Goal: Task Accomplishment & Management: Complete application form

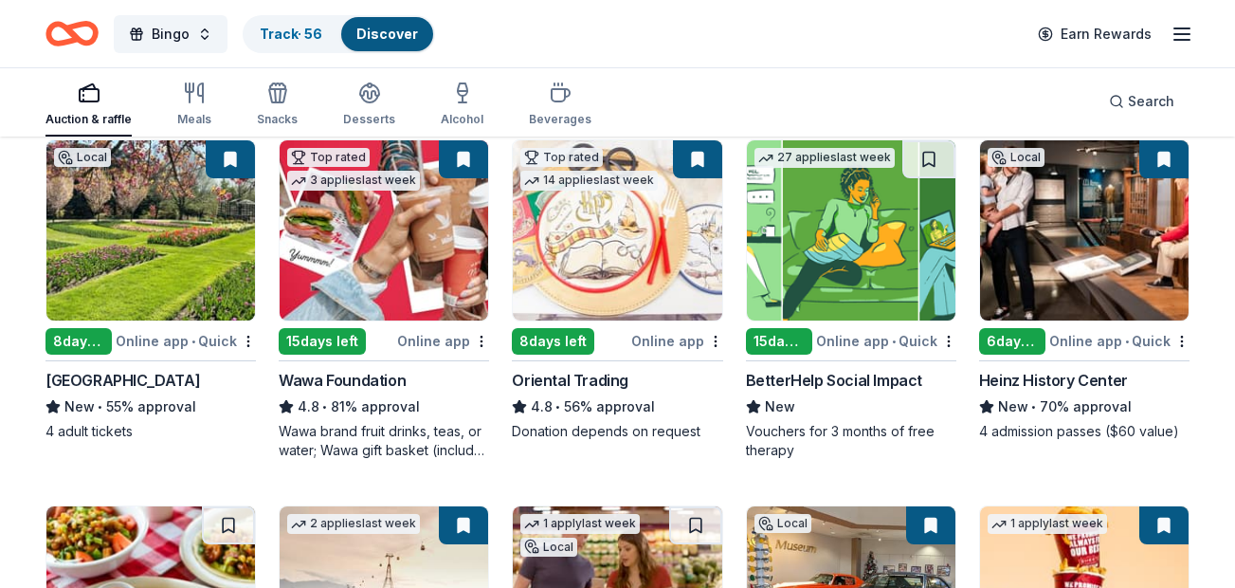
scroll to position [209, 0]
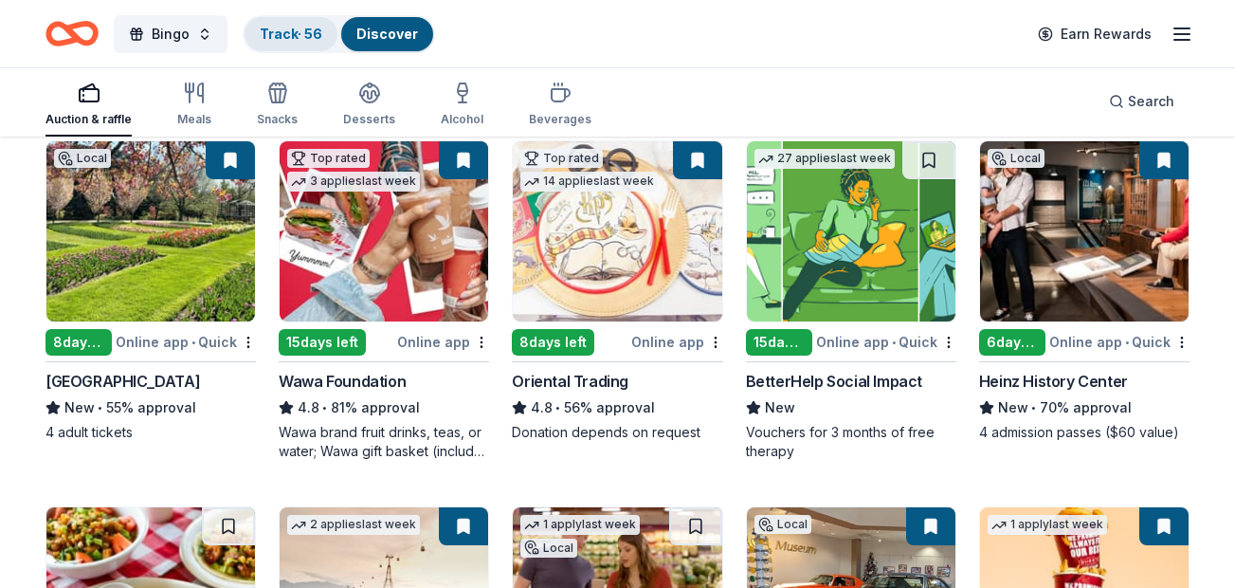
click at [293, 42] on div "Track · 56" at bounding box center [291, 34] width 93 height 34
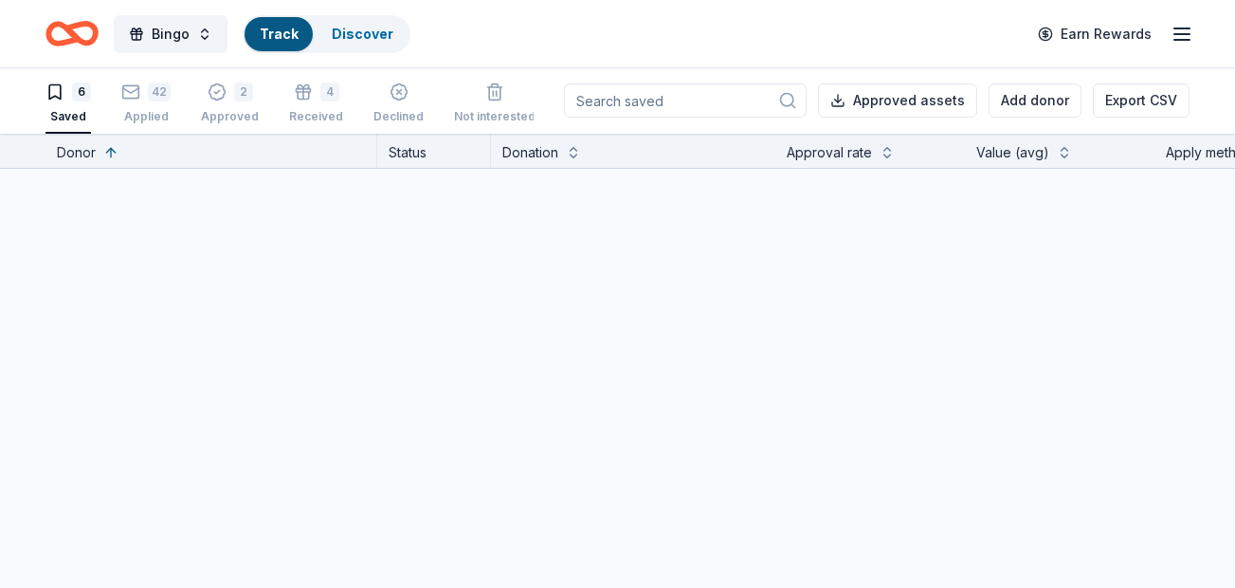
scroll to position [1, 0]
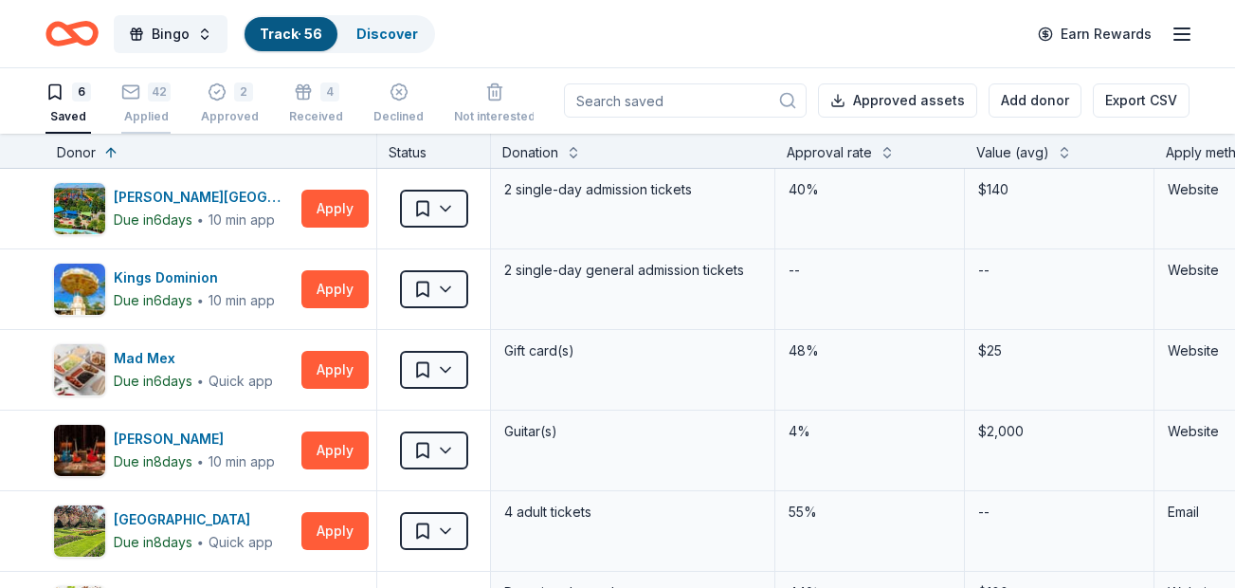
click at [149, 109] on div "Applied" at bounding box center [145, 116] width 49 height 15
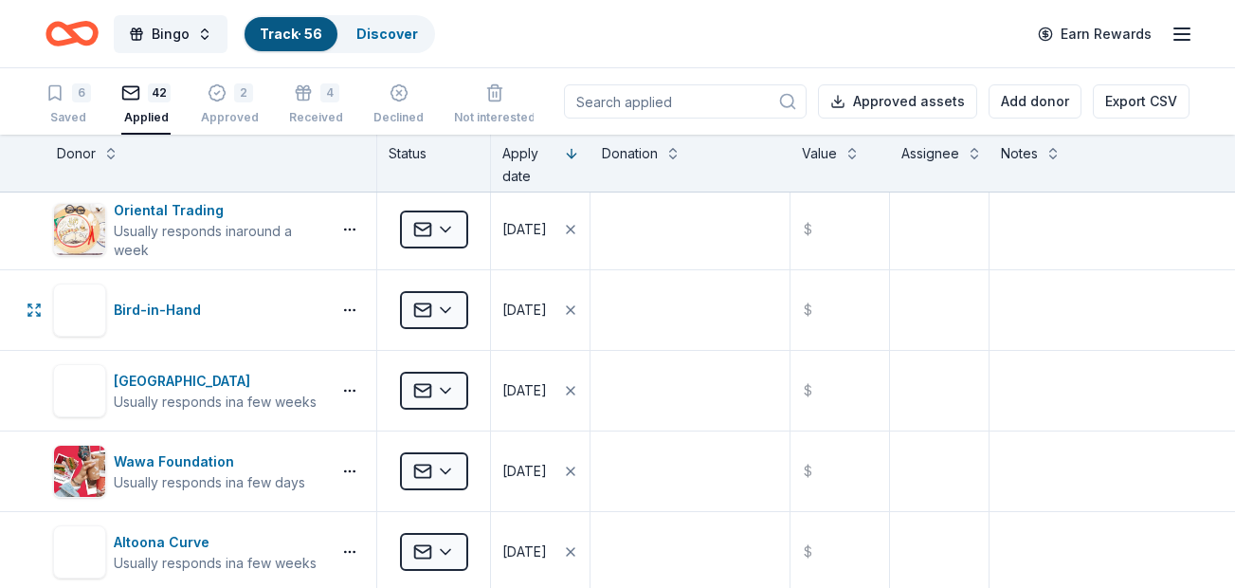
scroll to position [2379, 0]
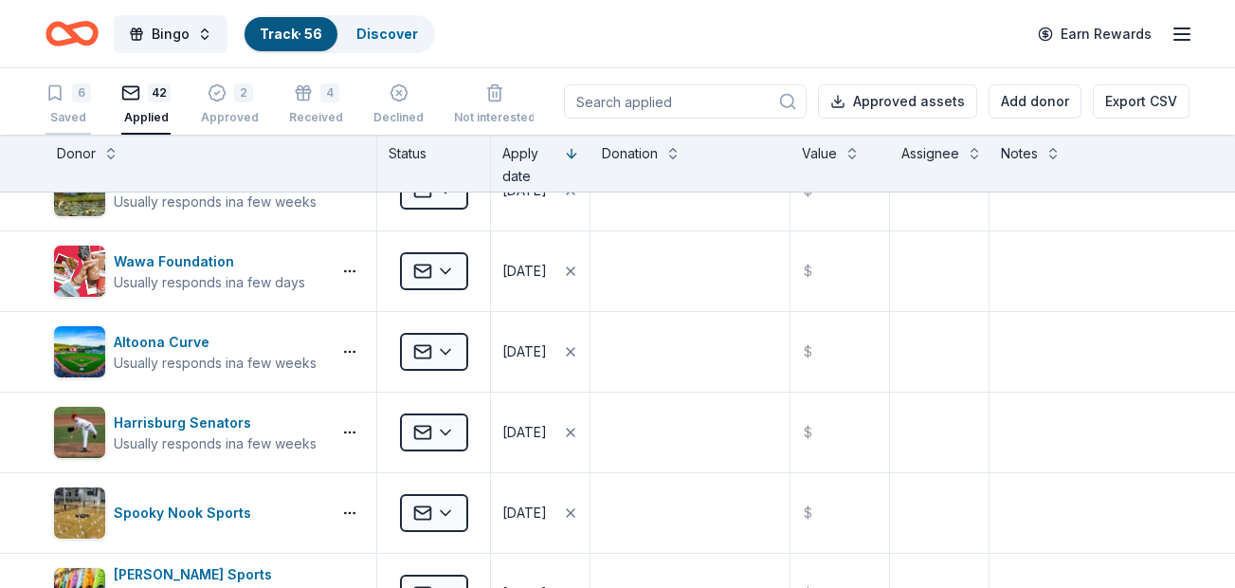
click at [76, 99] on div "6" at bounding box center [81, 92] width 19 height 19
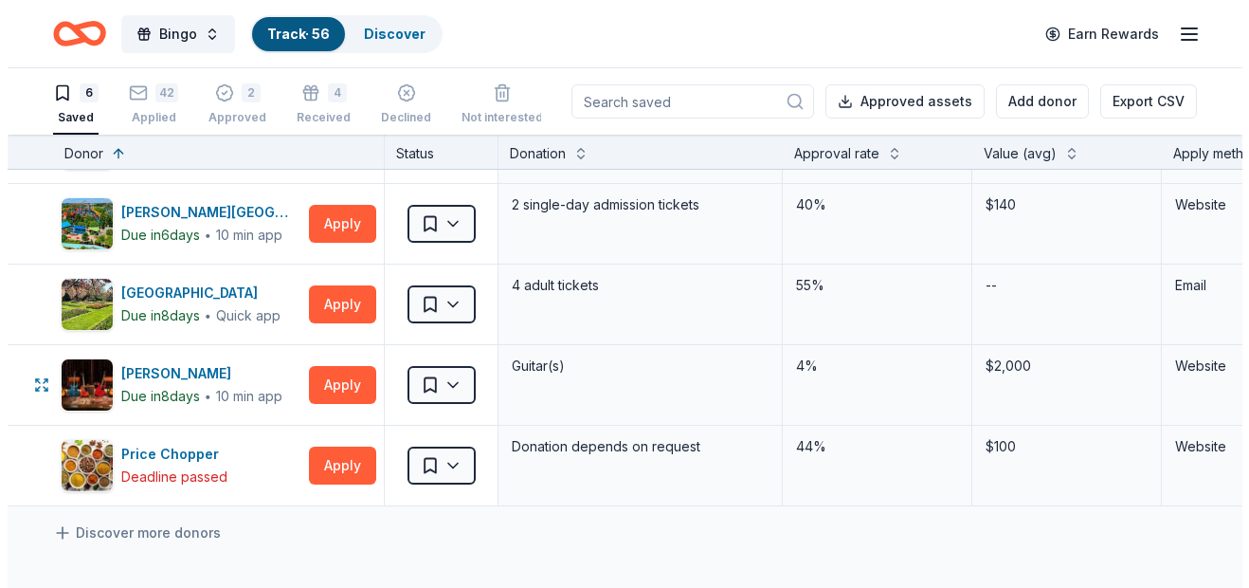
scroll to position [146, 0]
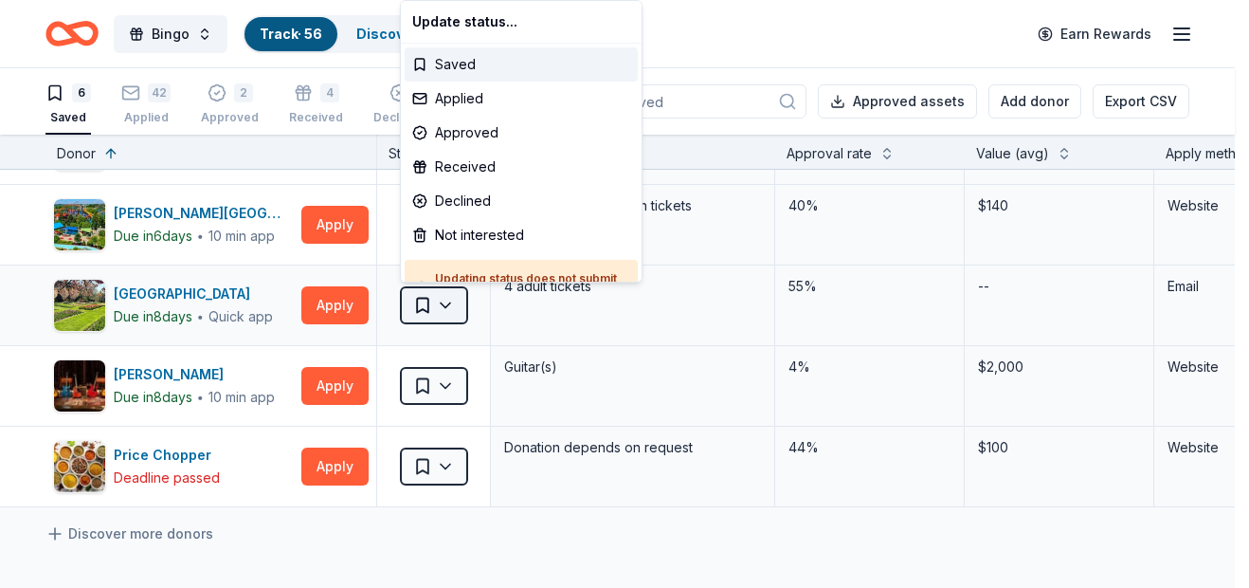
click at [430, 310] on html "Bingo Track · 56 Discover Earn Rewards 6 Saved 42 Applied 2 Approved 4 Received…" at bounding box center [624, 294] width 1249 height 588
click at [472, 98] on div "Applied" at bounding box center [521, 99] width 233 height 34
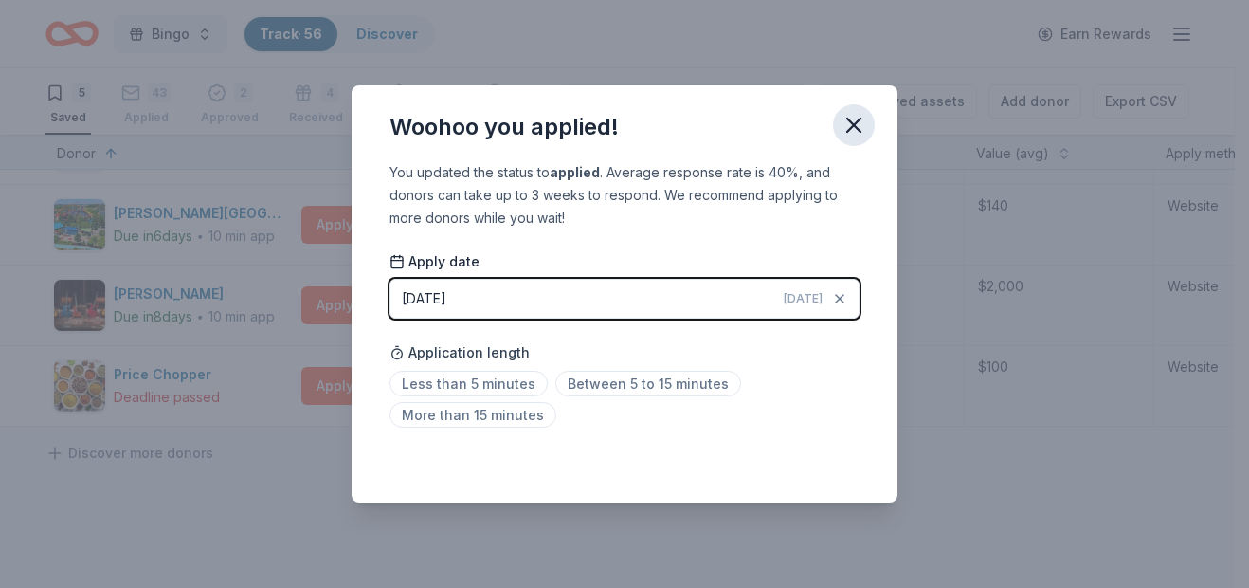
click at [857, 131] on icon "button" at bounding box center [854, 125] width 27 height 27
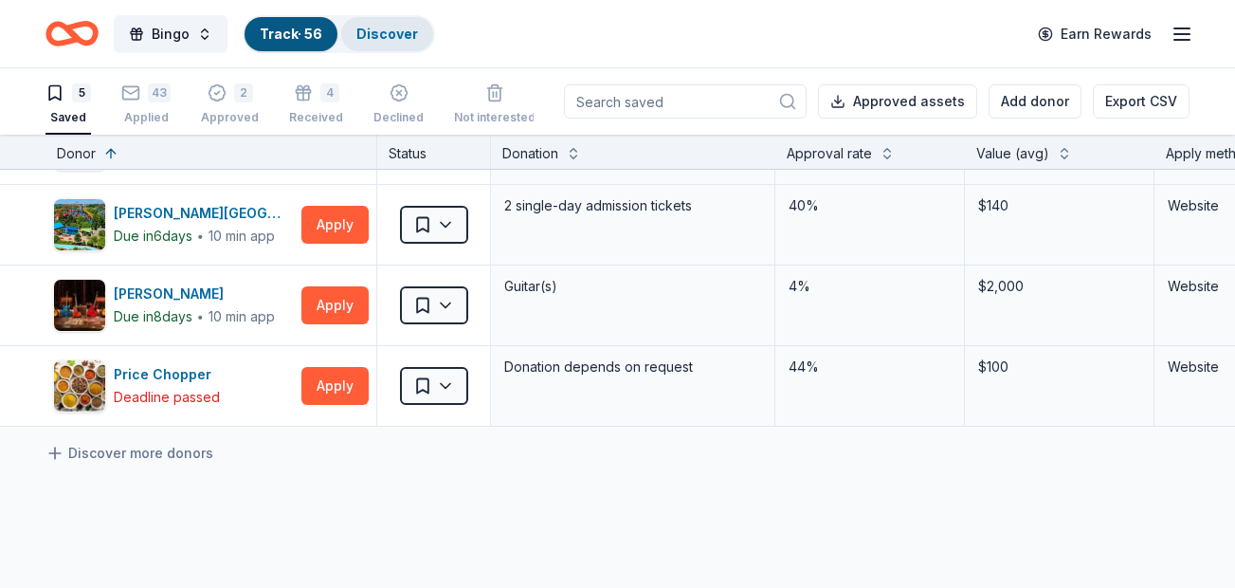
click at [383, 30] on link "Discover" at bounding box center [387, 34] width 62 height 16
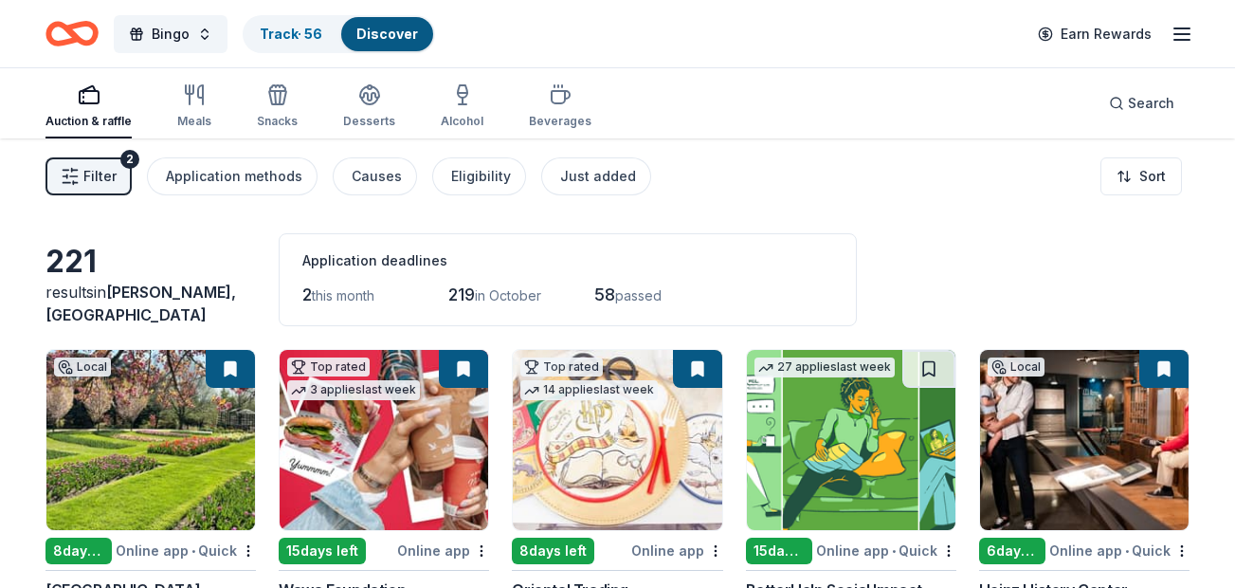
click at [96, 172] on span "Filter" at bounding box center [99, 176] width 33 height 23
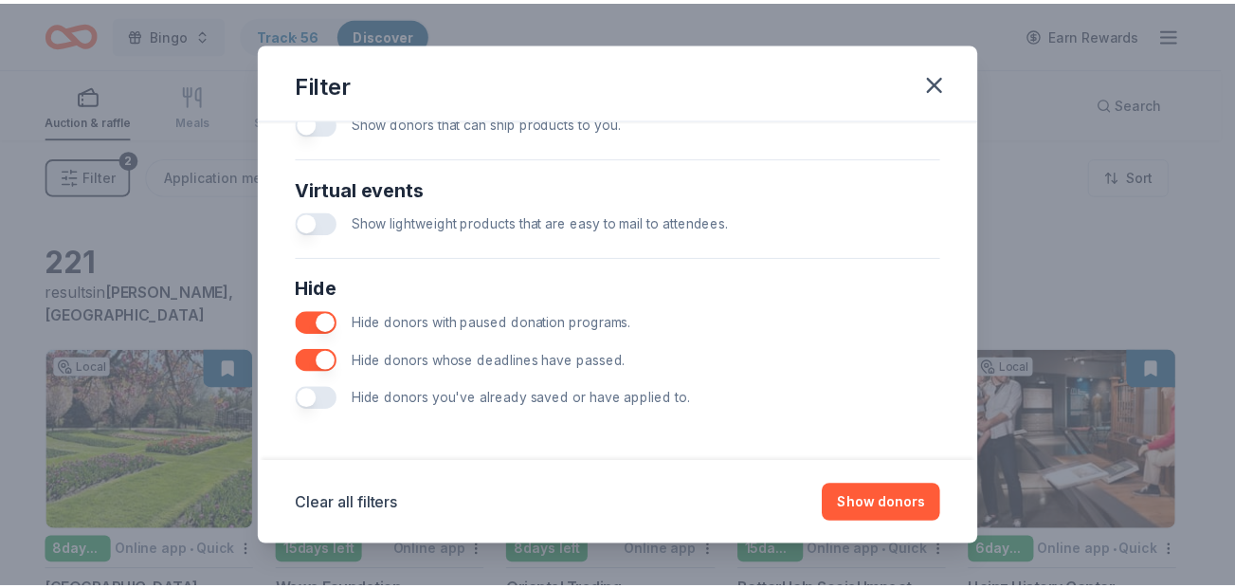
scroll to position [905, 0]
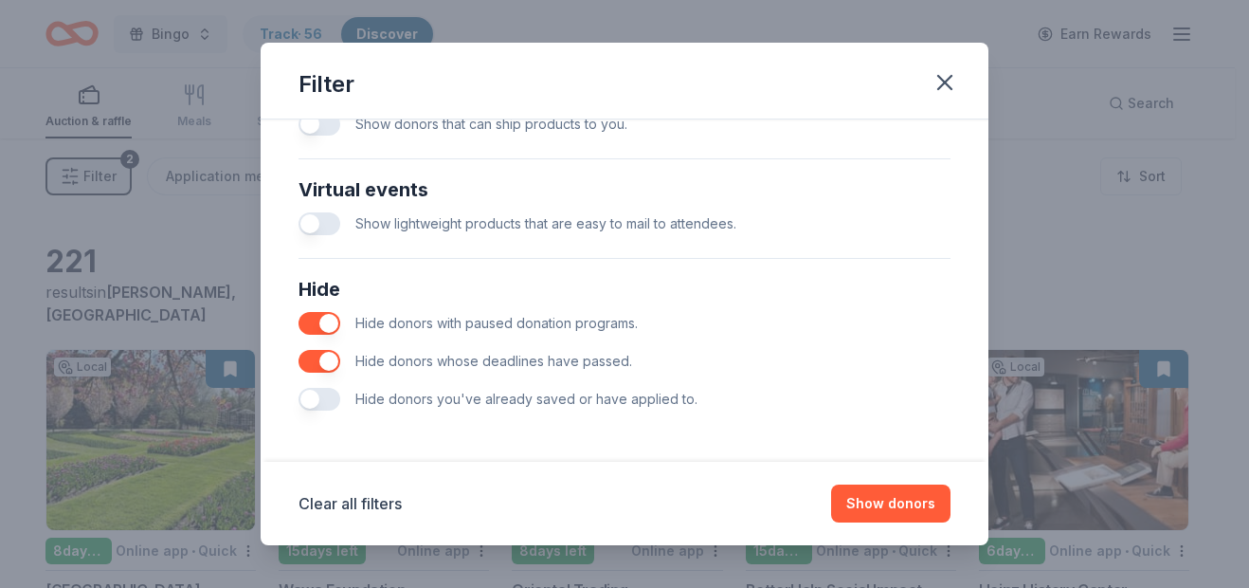
click at [317, 401] on button "button" at bounding box center [320, 399] width 42 height 23
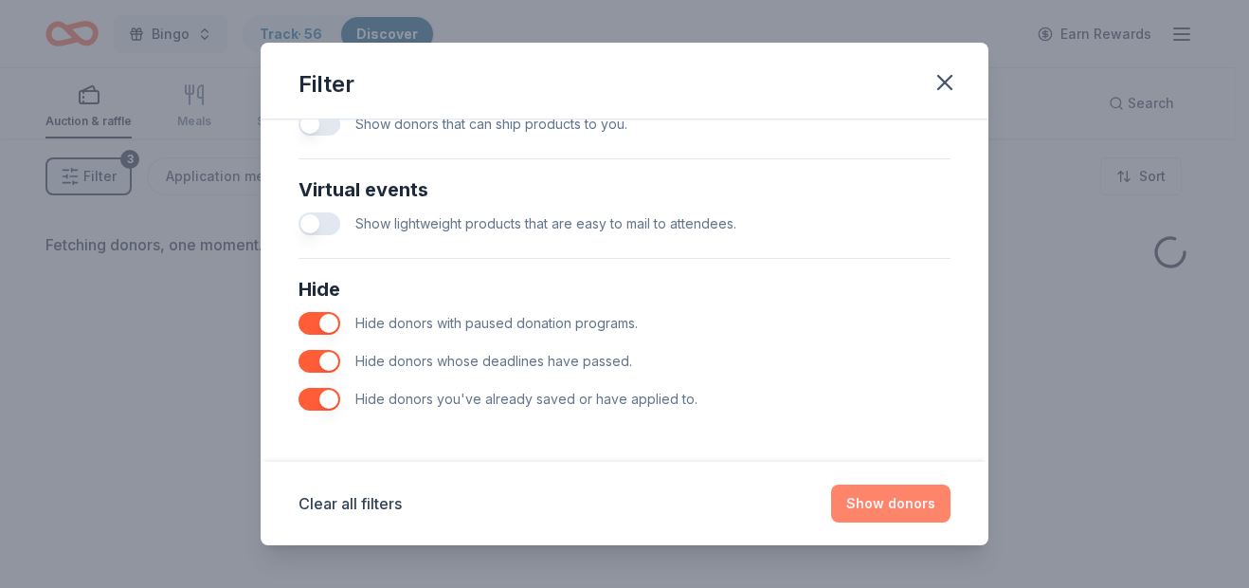
click at [883, 520] on button "Show donors" at bounding box center [890, 503] width 119 height 38
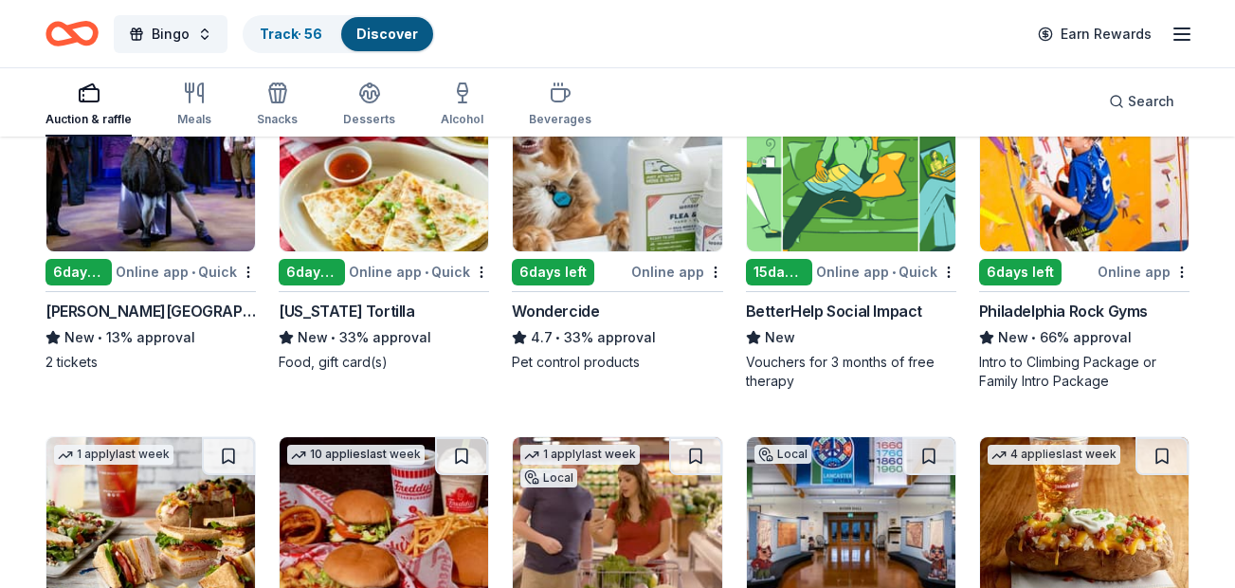
scroll to position [280, 0]
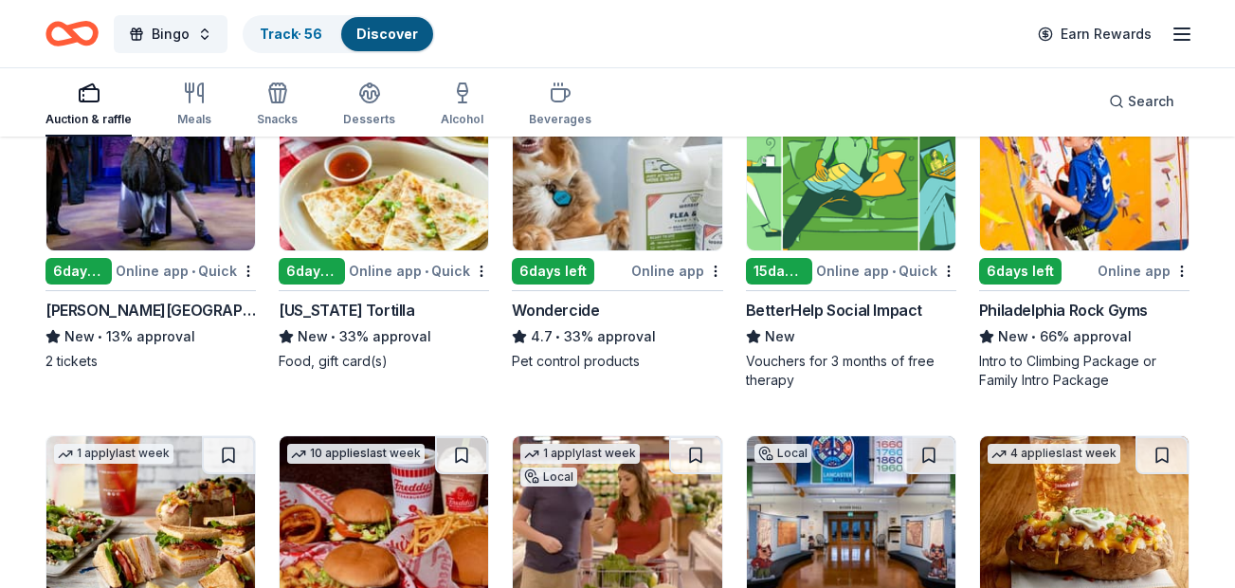
click at [126, 314] on div "Fulton Theatre" at bounding box center [151, 310] width 210 height 23
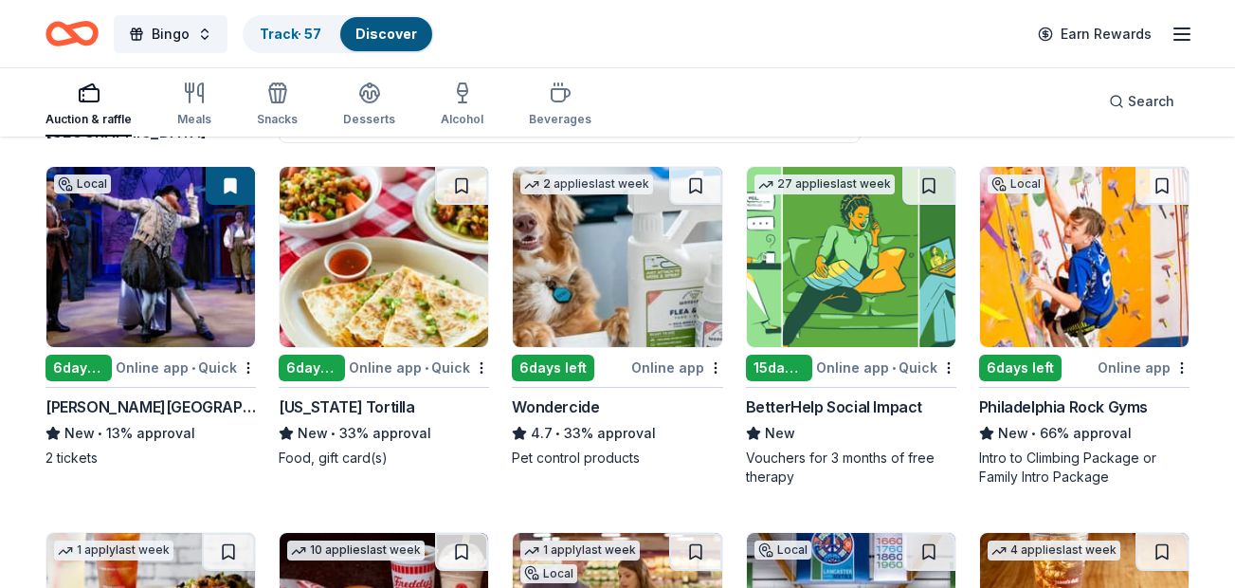
scroll to position [160, 0]
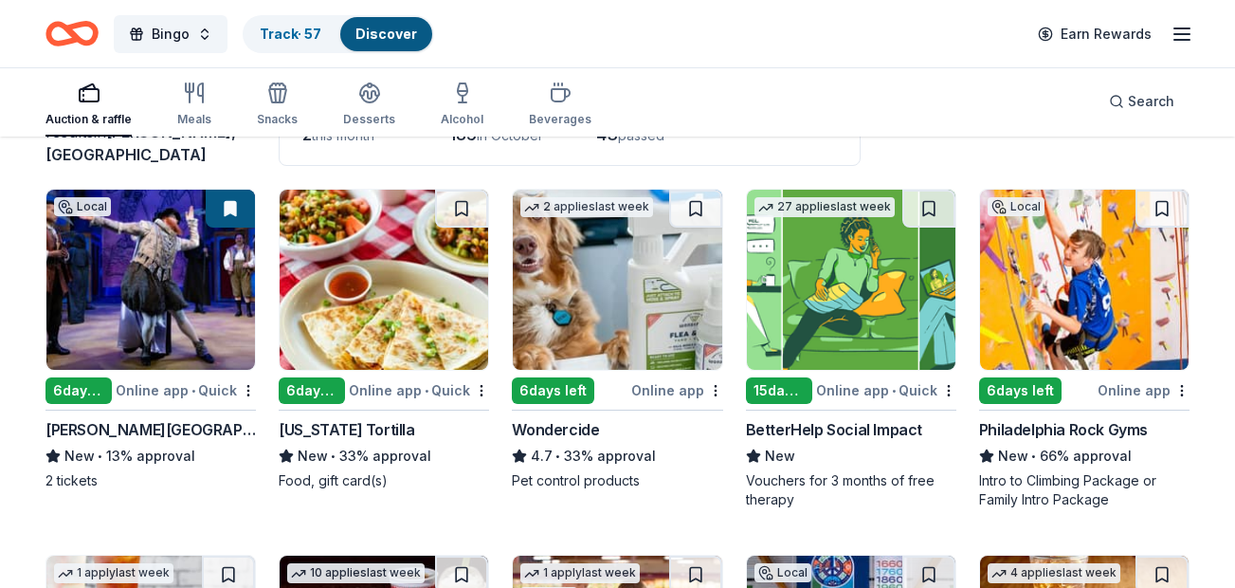
click at [819, 431] on div "BetterHelp Social Impact" at bounding box center [834, 429] width 176 height 23
click at [1077, 428] on div "Philadelphia Rock Gyms" at bounding box center [1063, 429] width 169 height 23
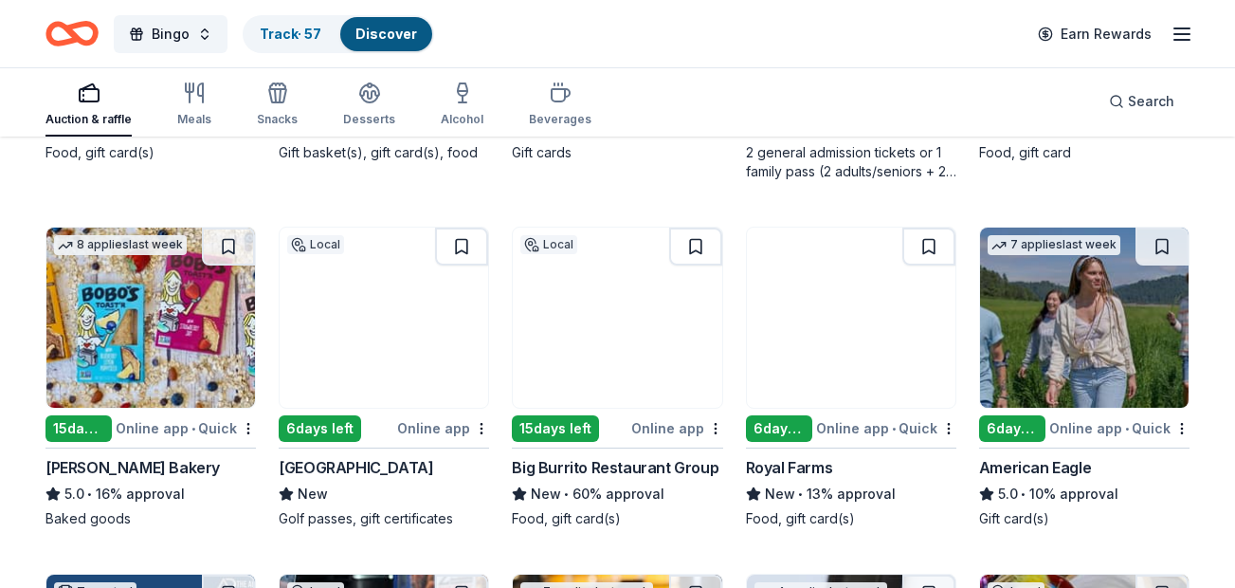
scroll to position [869, 0]
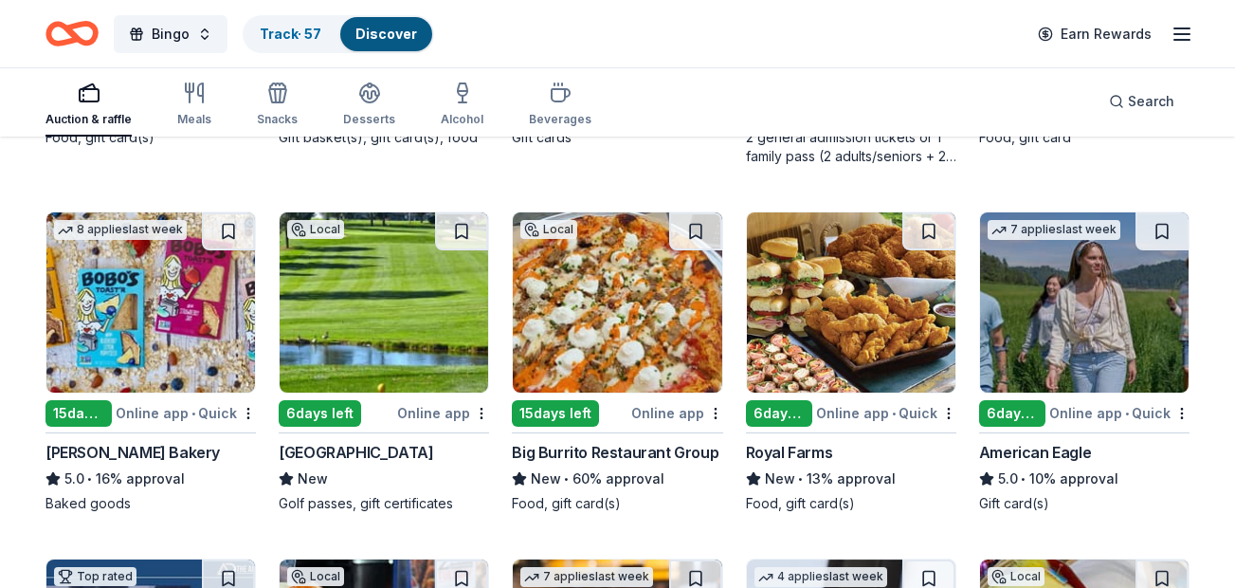
click at [122, 451] on div "Bobo's Bakery" at bounding box center [133, 452] width 174 height 23
click at [239, 235] on button at bounding box center [228, 231] width 53 height 38
click at [239, 235] on button at bounding box center [230, 231] width 49 height 38
click at [238, 228] on button at bounding box center [230, 231] width 49 height 38
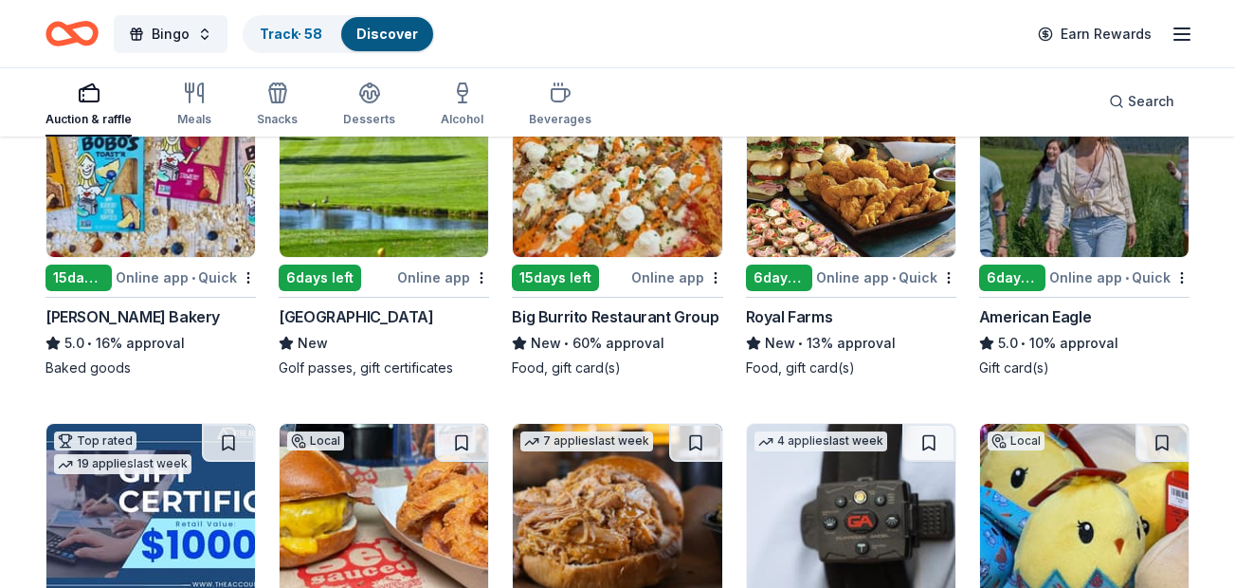
scroll to position [998, 0]
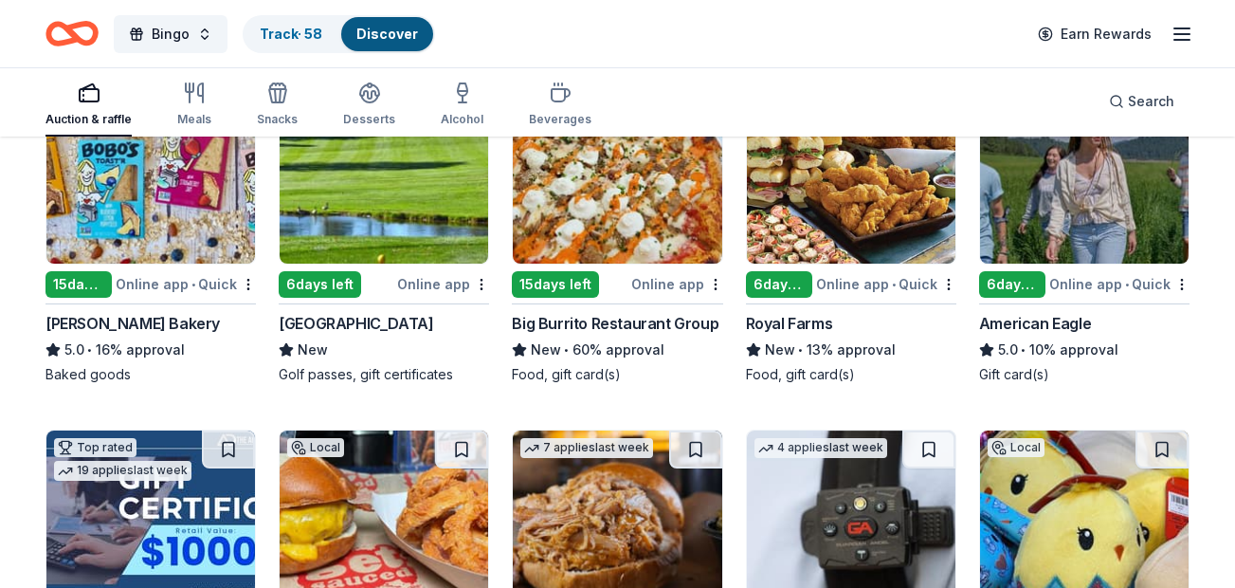
click at [419, 323] on div "Lebanon Valley Golf Course" at bounding box center [356, 323] width 155 height 23
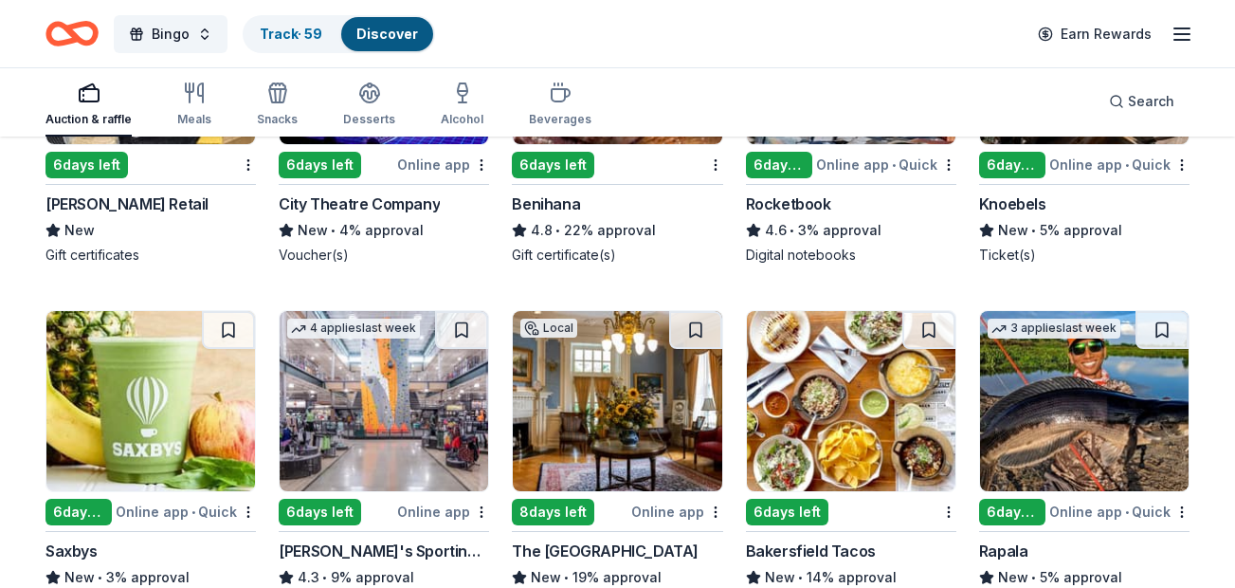
scroll to position [4393, 0]
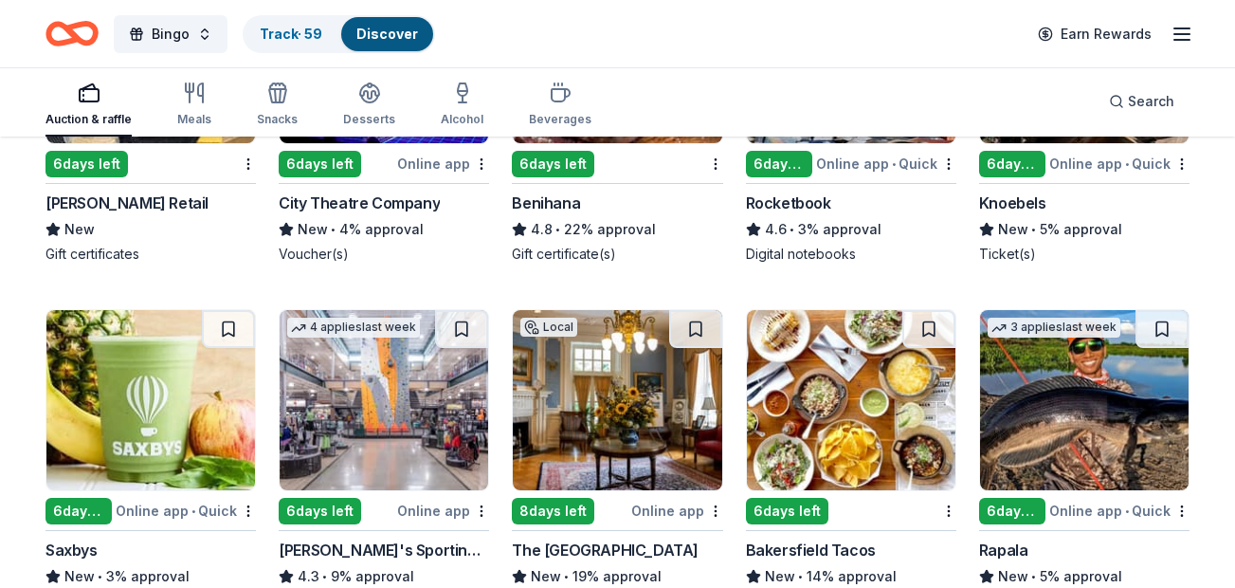
click at [1006, 194] on div "Knoebels" at bounding box center [1012, 202] width 67 height 23
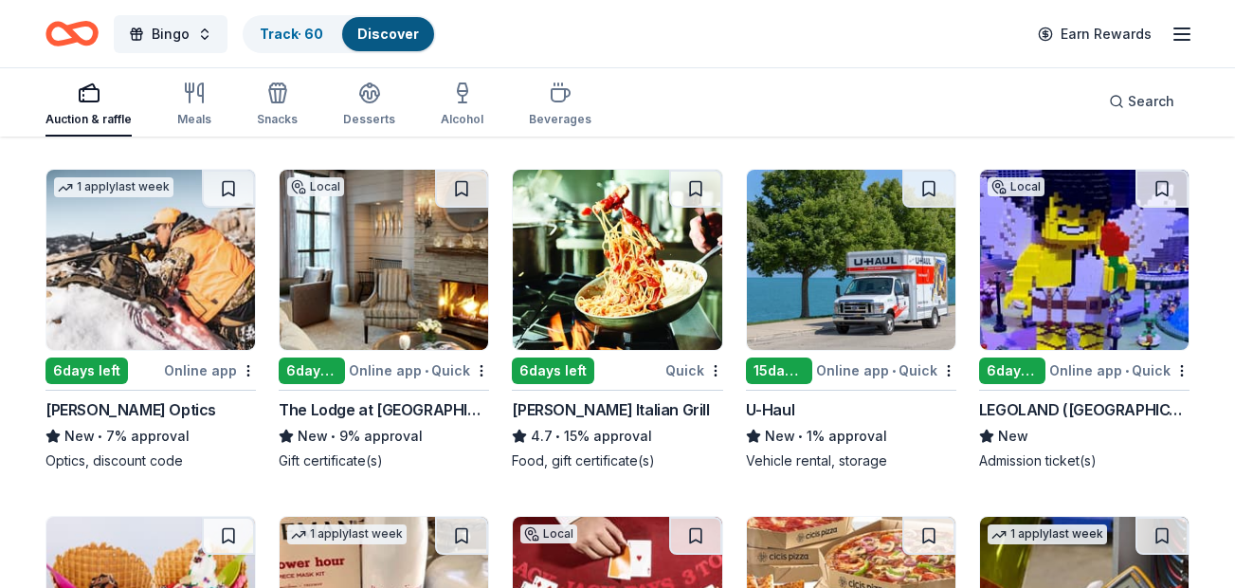
scroll to position [5267, 0]
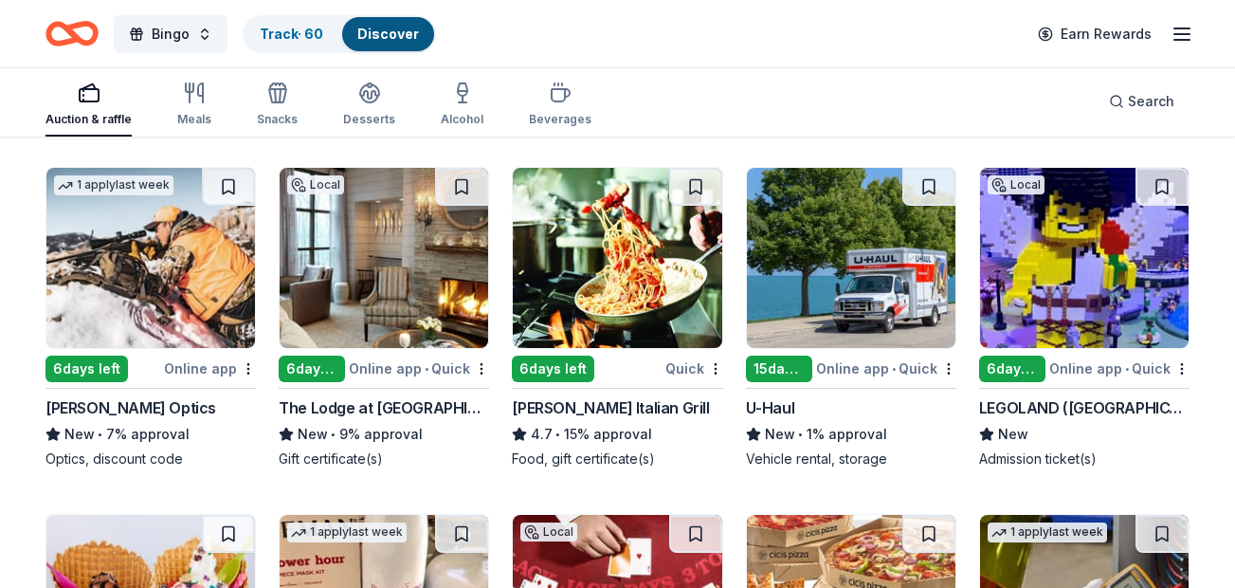
click at [1069, 407] on div "LEGOLAND ([GEOGRAPHIC_DATA])" at bounding box center [1084, 407] width 210 height 23
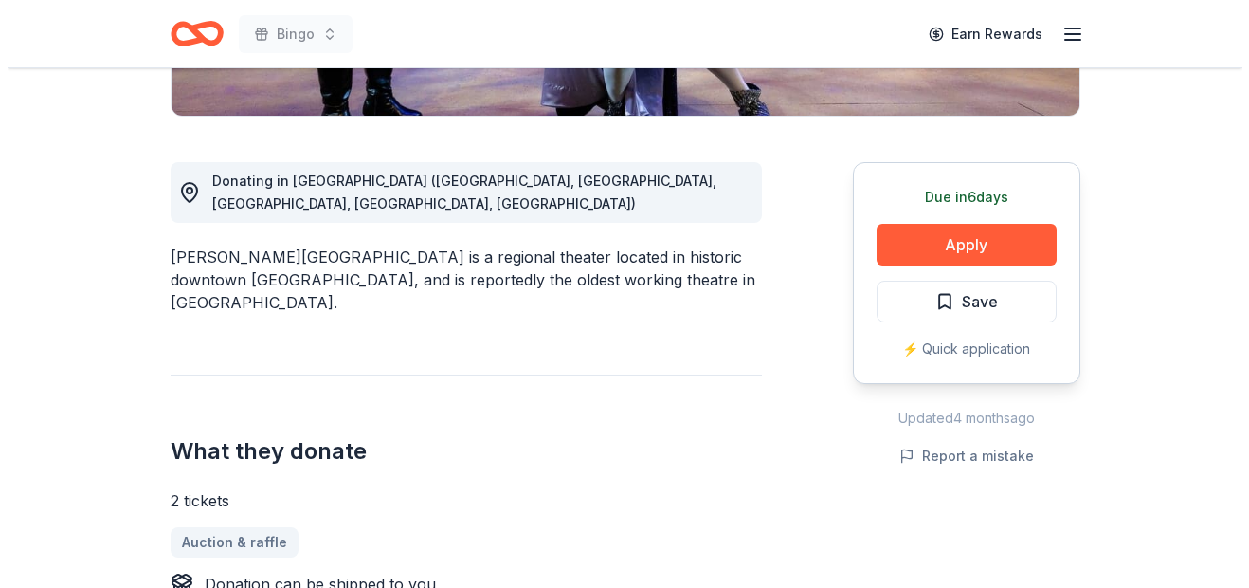
scroll to position [461, 0]
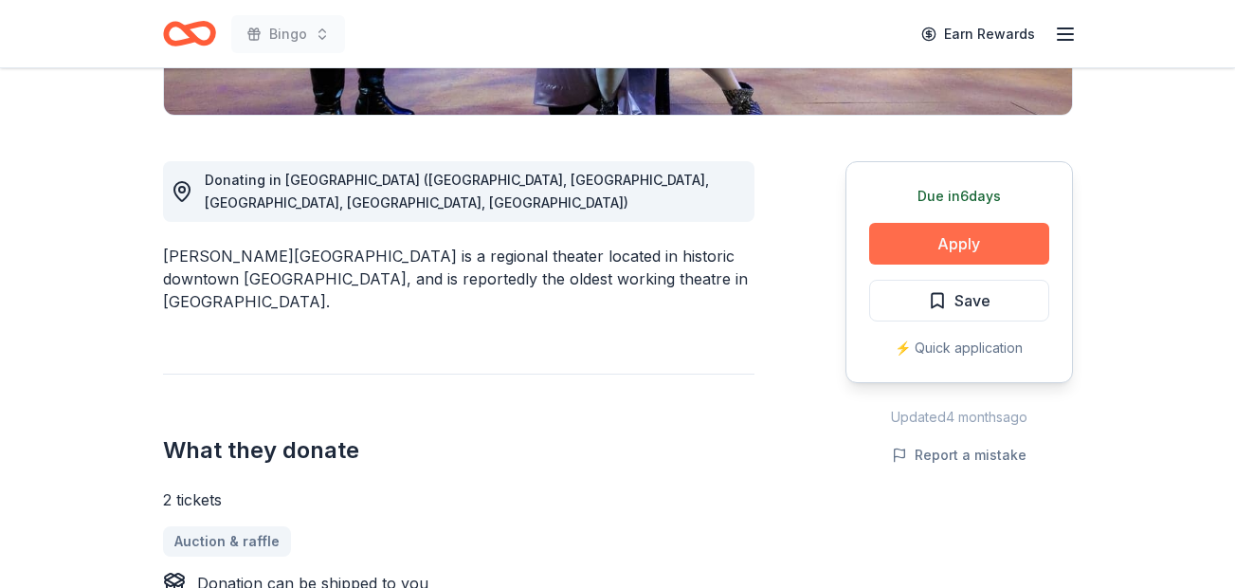
click at [946, 232] on button "Apply" at bounding box center [959, 244] width 180 height 42
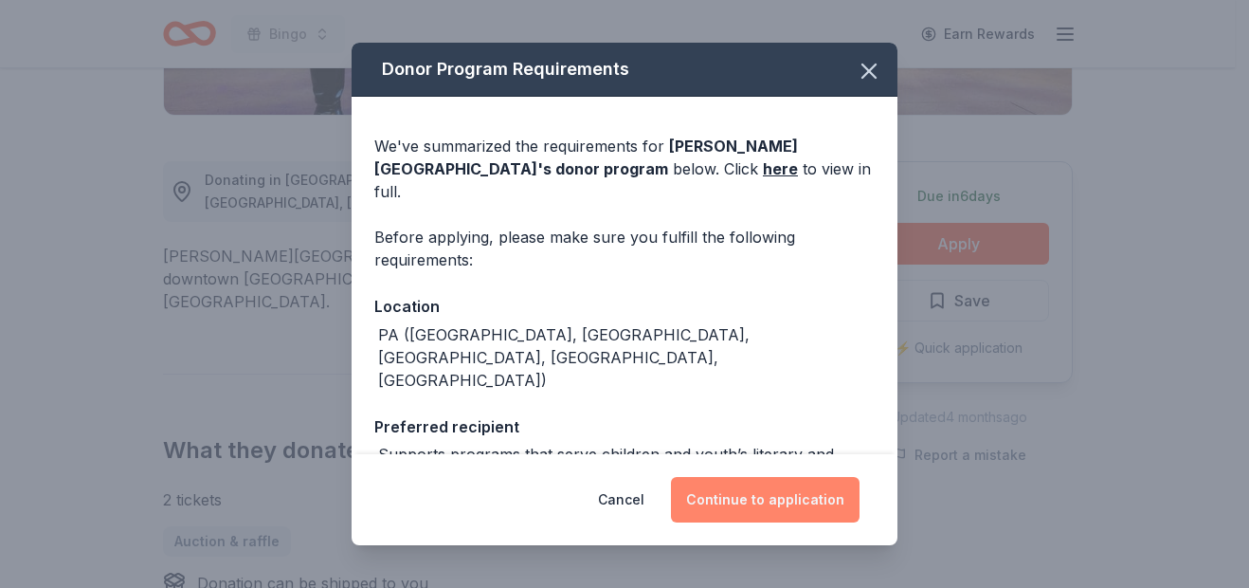
click at [715, 490] on button "Continue to application" at bounding box center [765, 500] width 189 height 46
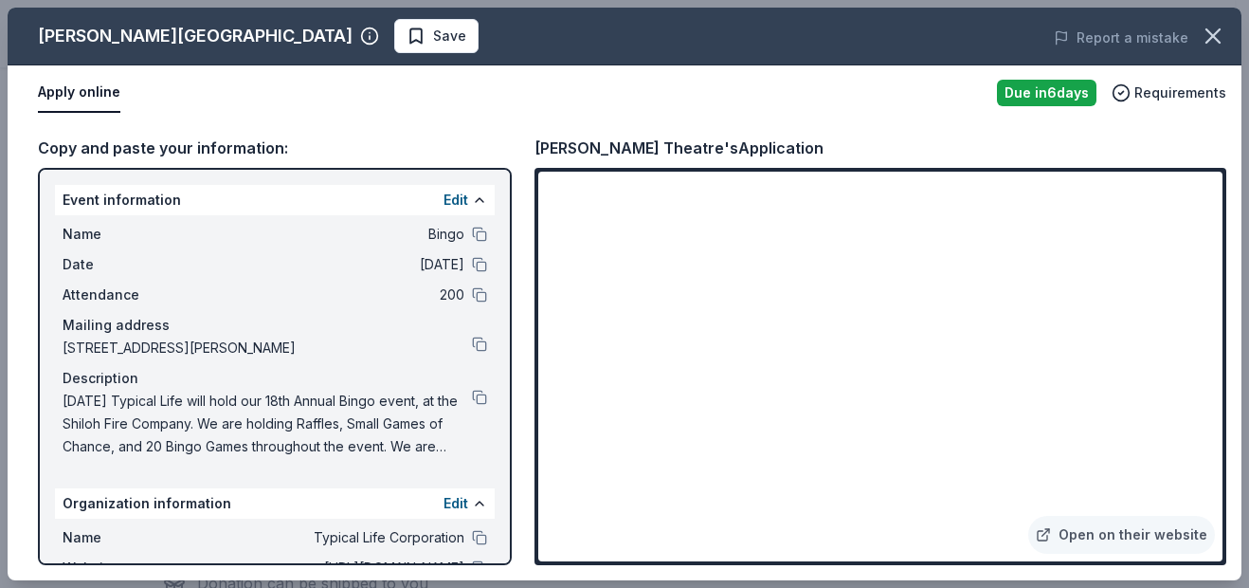
click at [473, 346] on div "Name Bingo Date 11/01/25 Attendance 200 Mailing address 707 Loucks Road, York, …" at bounding box center [275, 340] width 440 height 250
click at [472, 344] on button at bounding box center [479, 344] width 15 height 15
click at [472, 403] on button at bounding box center [479, 397] width 15 height 15
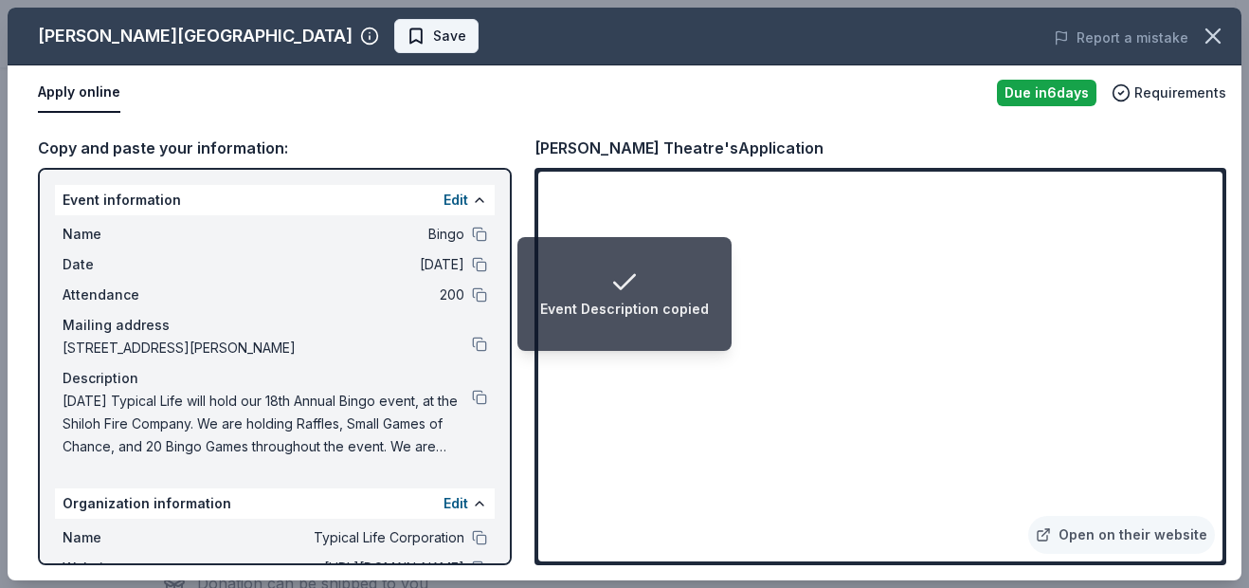
click at [407, 40] on span "Save" at bounding box center [437, 36] width 60 height 23
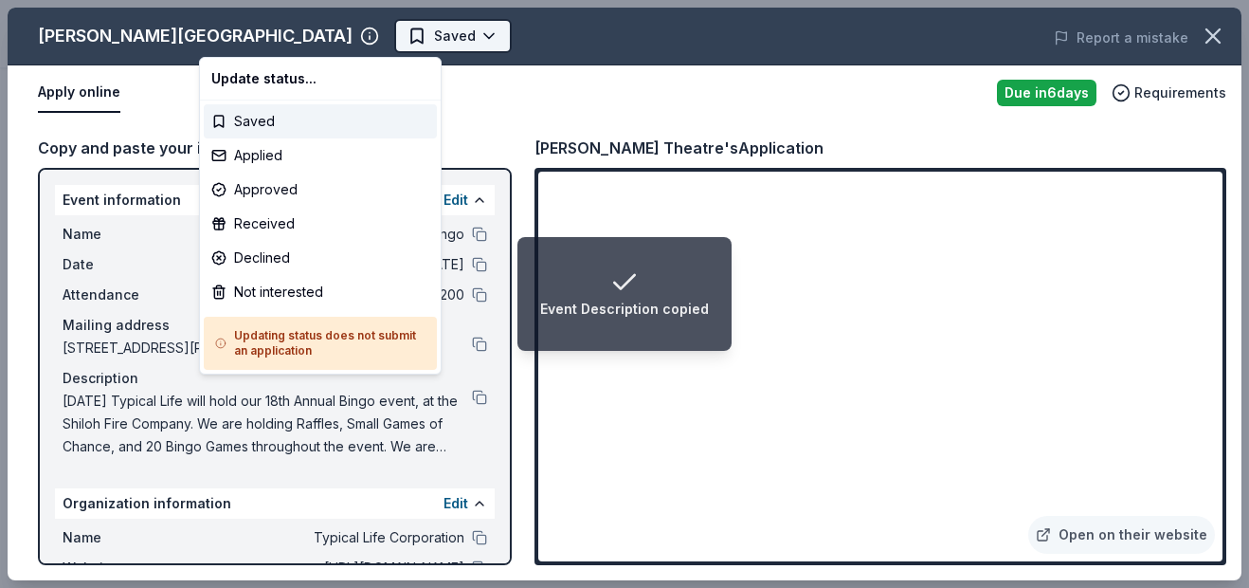
click at [288, 35] on body "Event Description copied Bingo Earn Rewards Due in 6 days Share Fulton Theatre …" at bounding box center [617, 294] width 1235 height 588
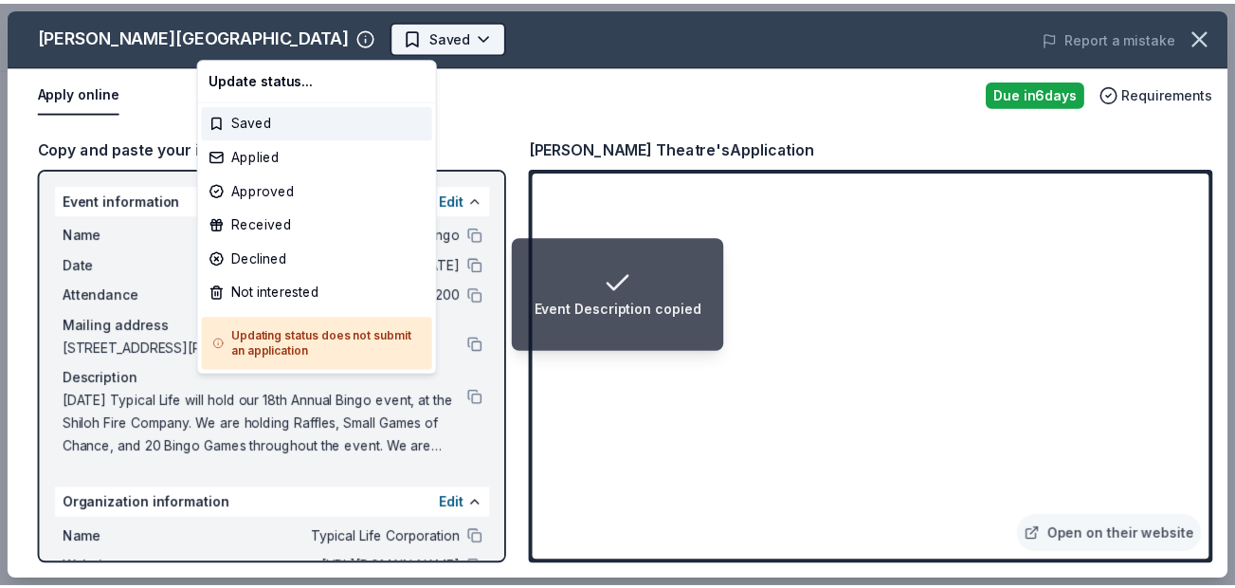
scroll to position [0, 0]
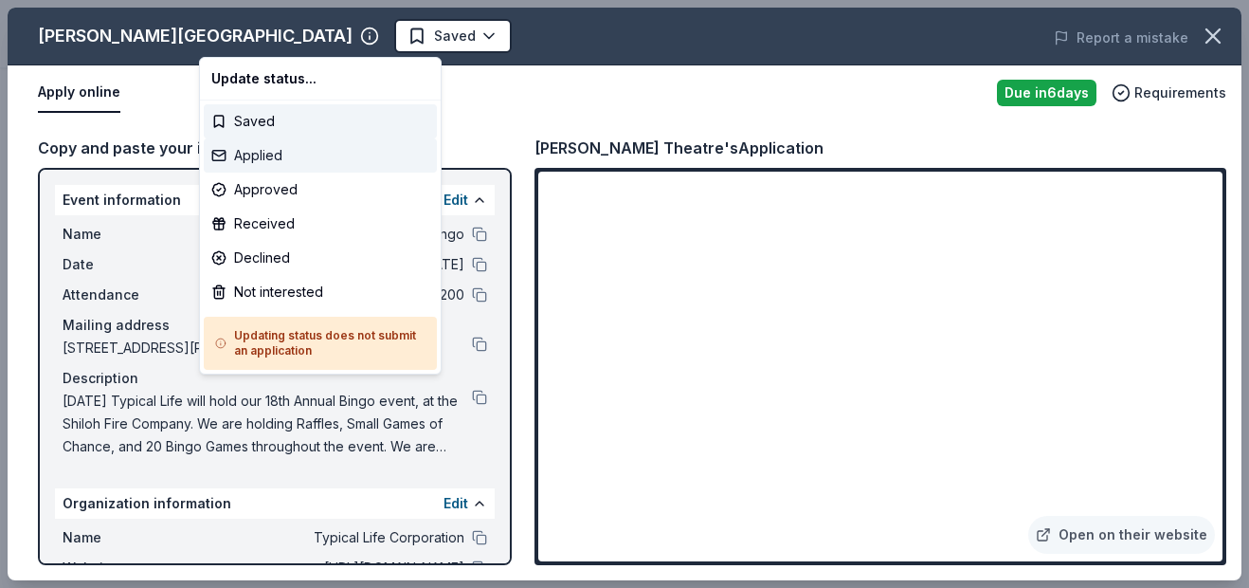
click at [286, 154] on div "Applied" at bounding box center [320, 155] width 233 height 34
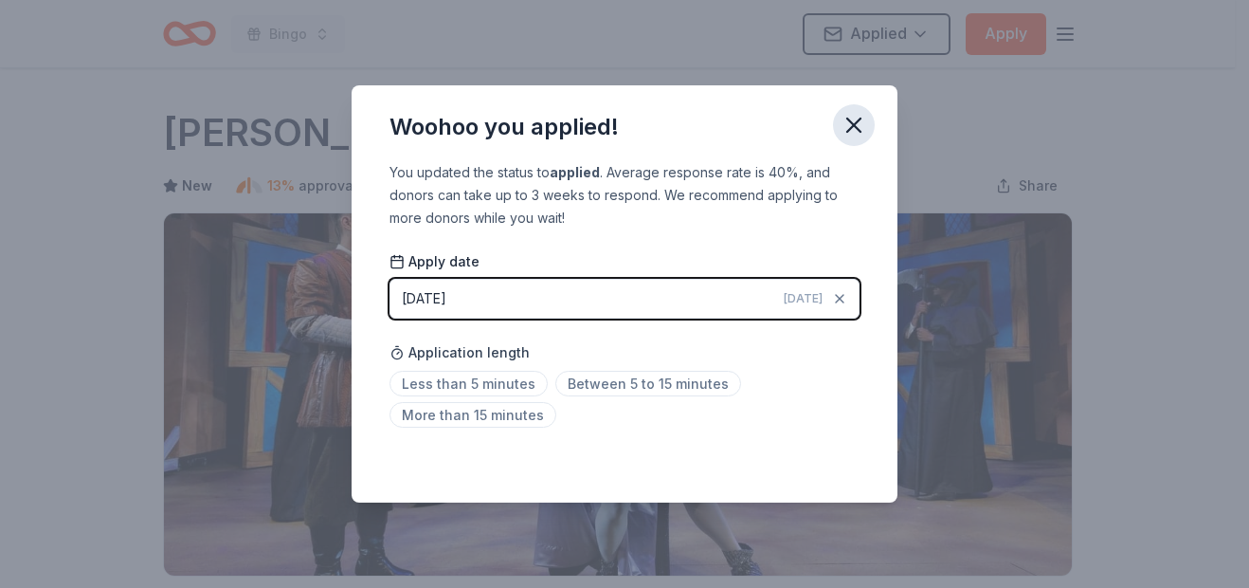
click at [851, 120] on icon "button" at bounding box center [854, 125] width 27 height 27
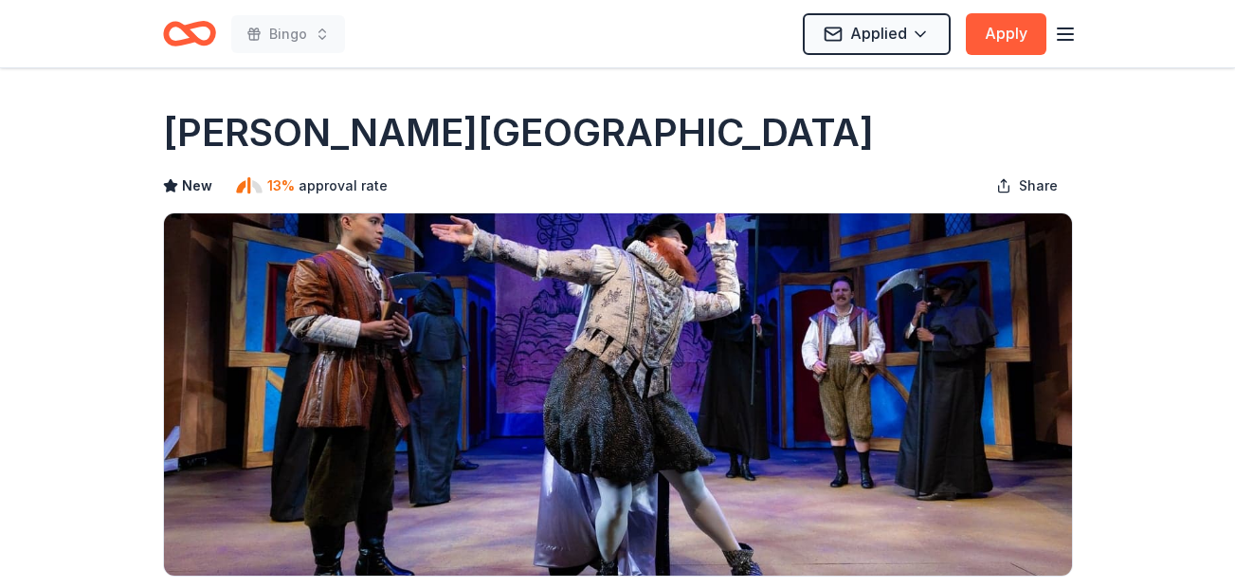
click at [1072, 41] on icon "button" at bounding box center [1065, 34] width 23 height 23
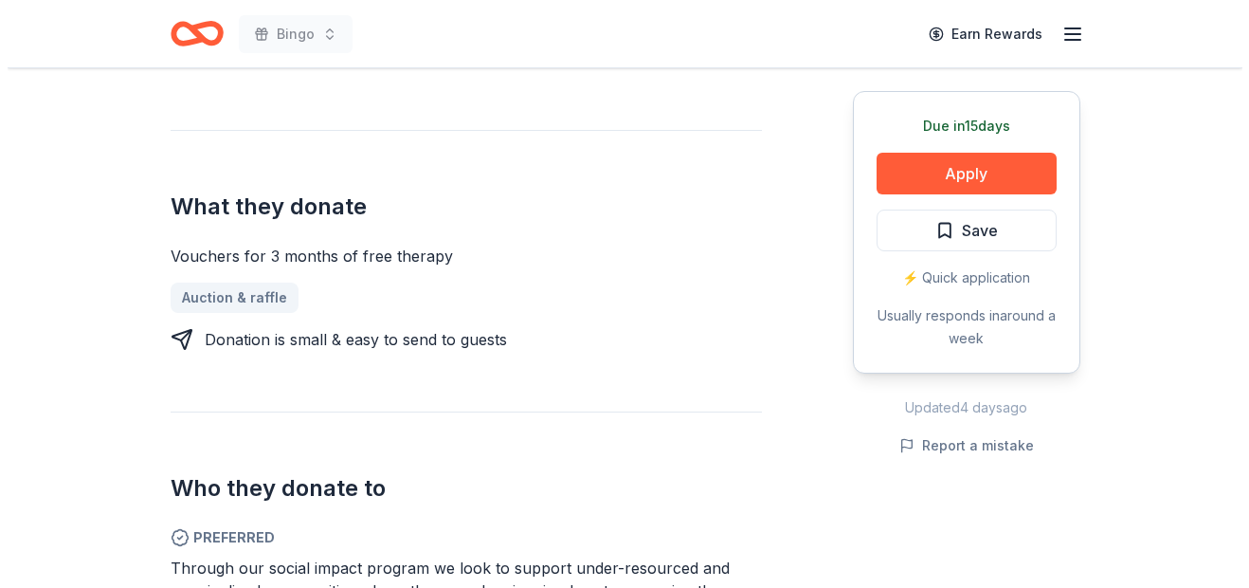
scroll to position [705, 0]
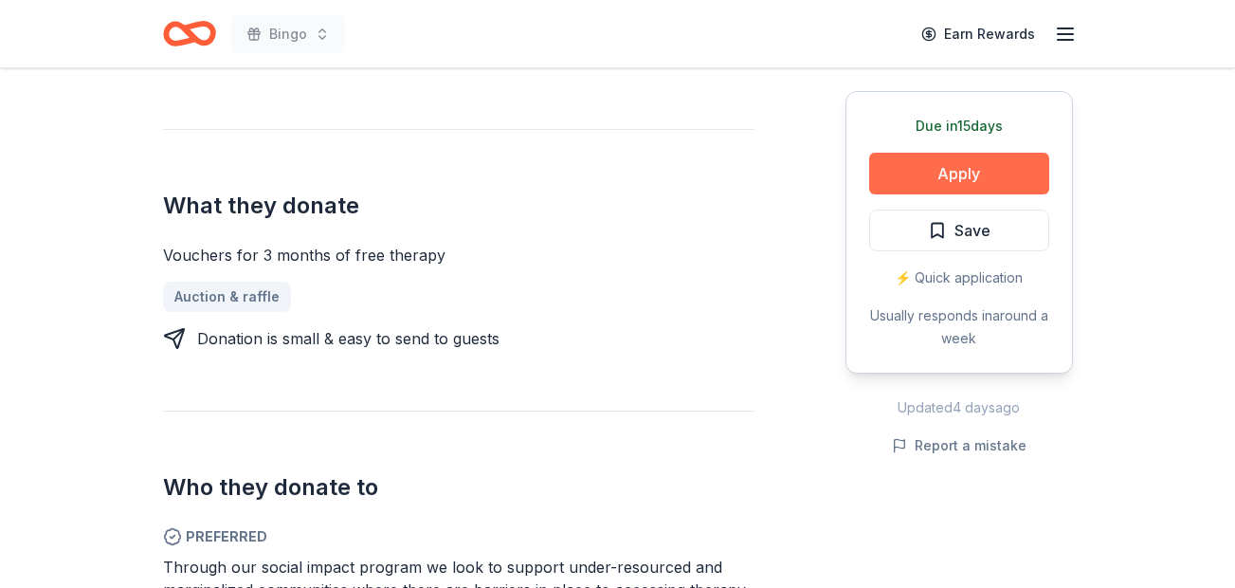
click at [991, 161] on button "Apply" at bounding box center [959, 174] width 180 height 42
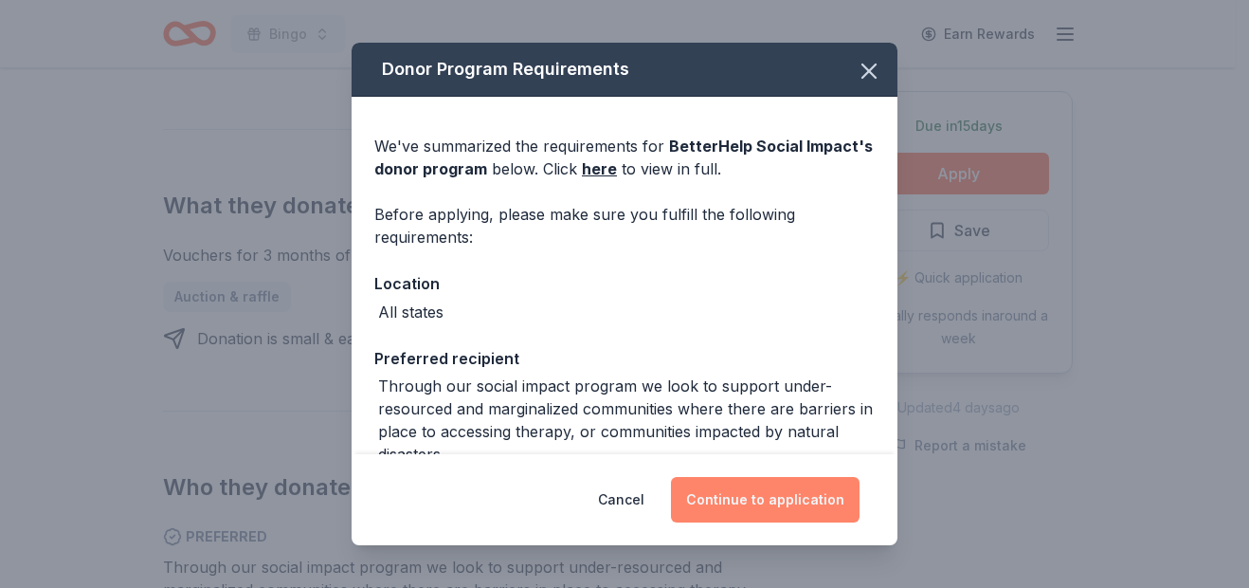
click at [727, 521] on button "Continue to application" at bounding box center [765, 500] width 189 height 46
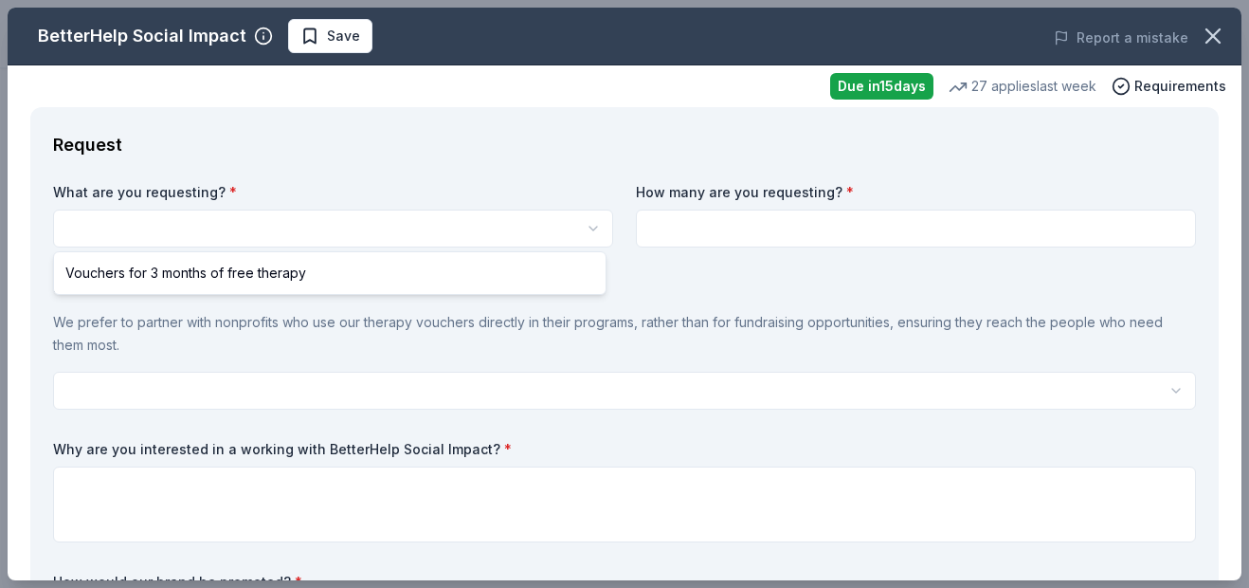
select select "Vouchers for 3 months of free therapy"
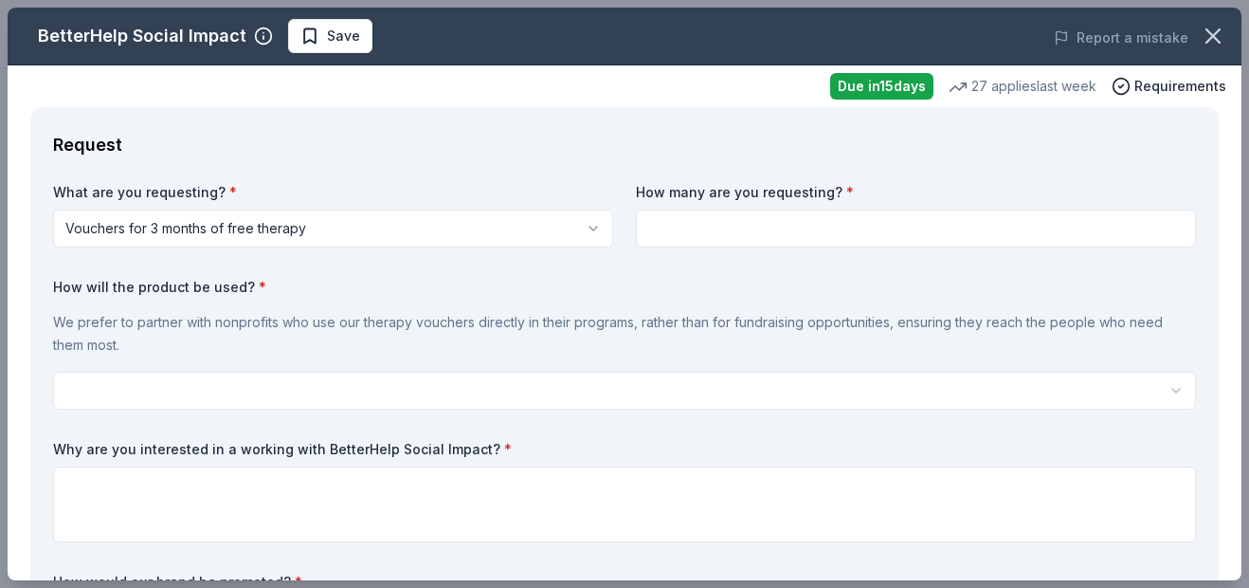
click at [800, 231] on input at bounding box center [916, 229] width 560 height 38
click at [1208, 41] on icon "button" at bounding box center [1213, 36] width 27 height 27
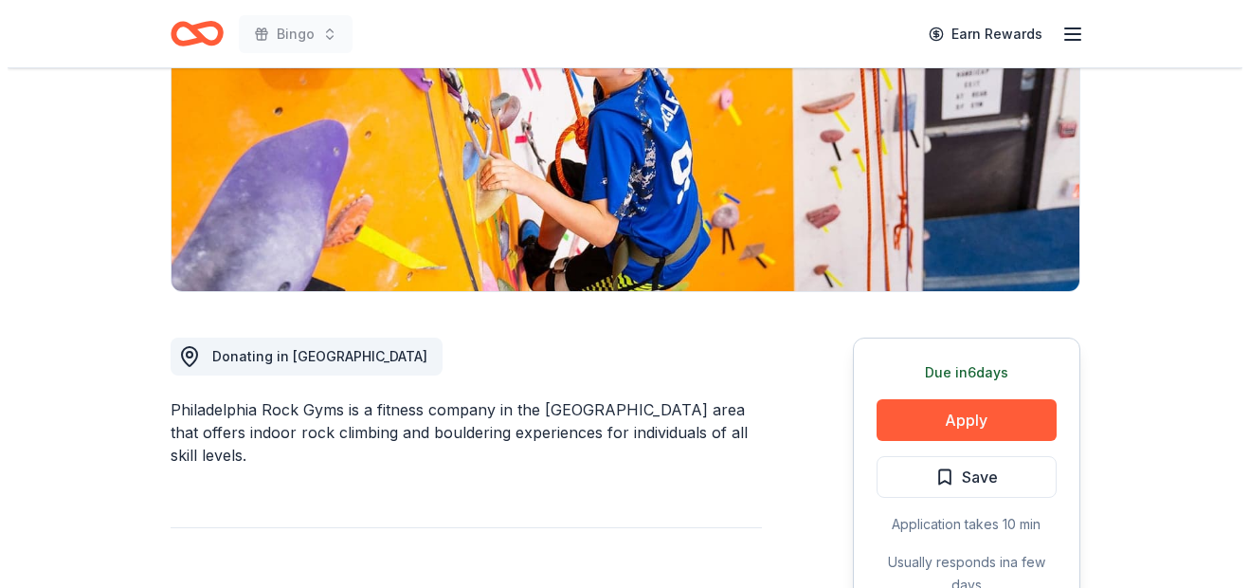
scroll to position [410, 0]
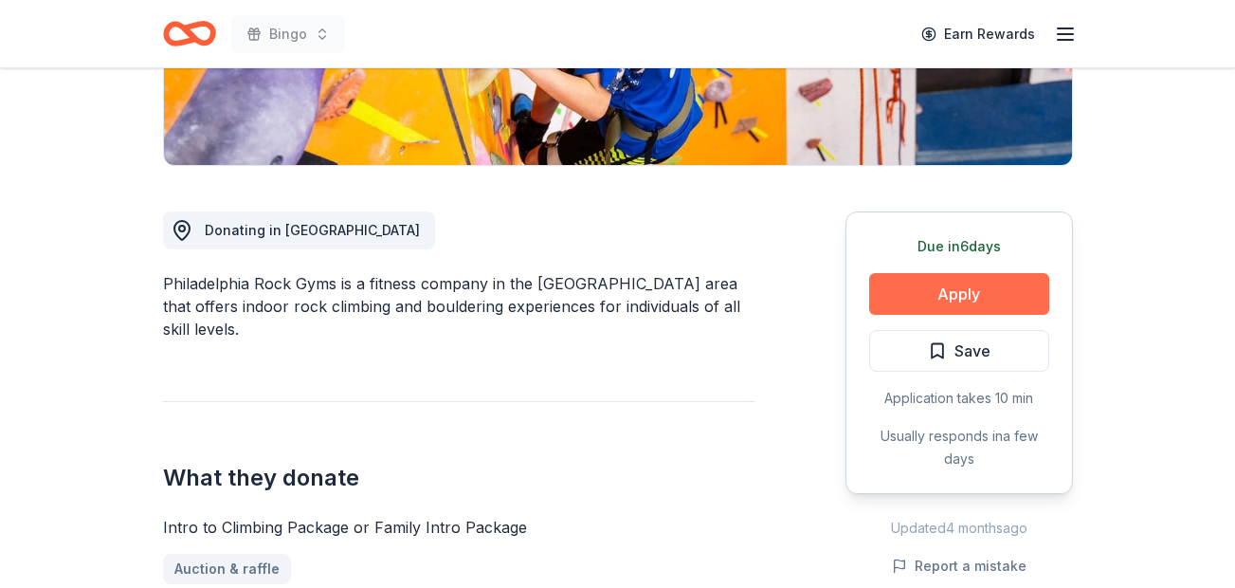
click at [963, 285] on button "Apply" at bounding box center [959, 294] width 180 height 42
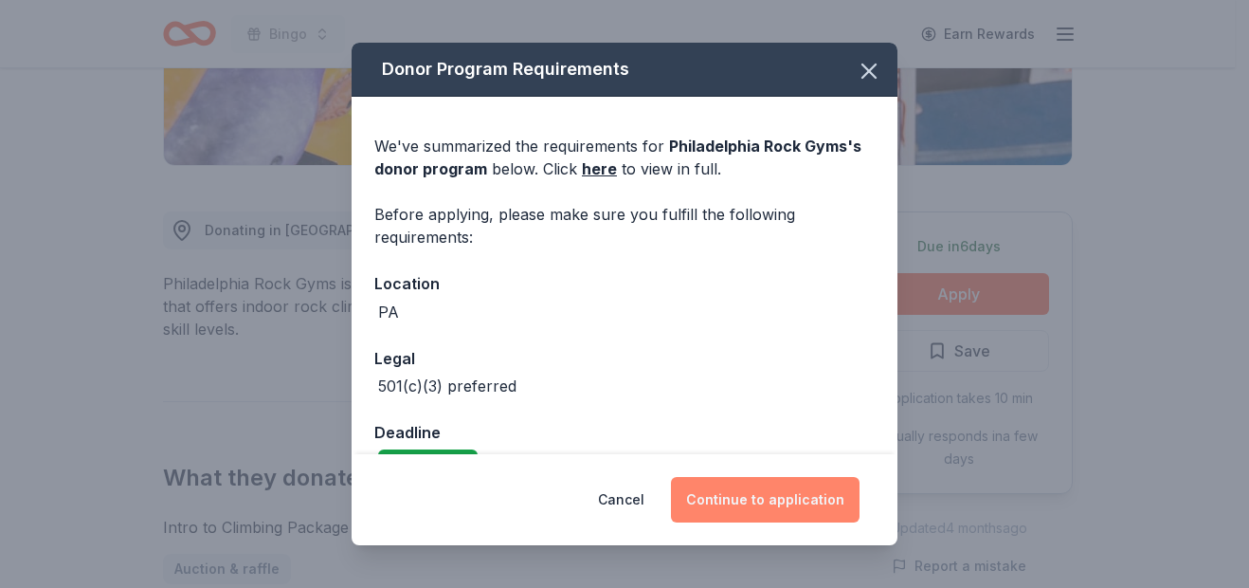
click at [797, 499] on button "Continue to application" at bounding box center [765, 500] width 189 height 46
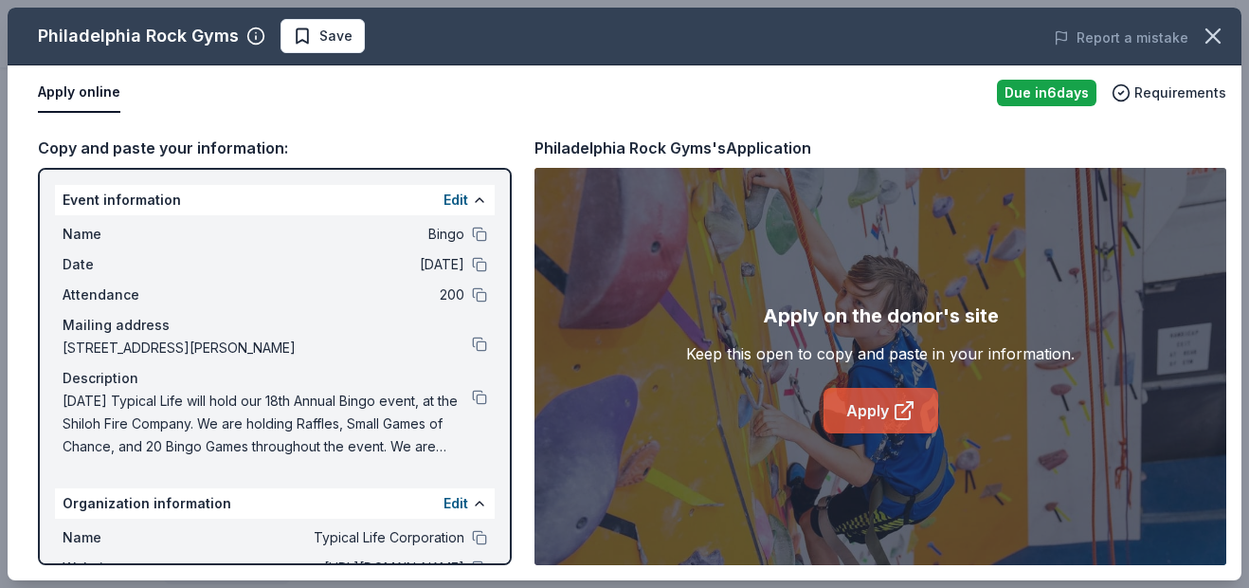
click at [865, 427] on link "Apply" at bounding box center [881, 411] width 115 height 46
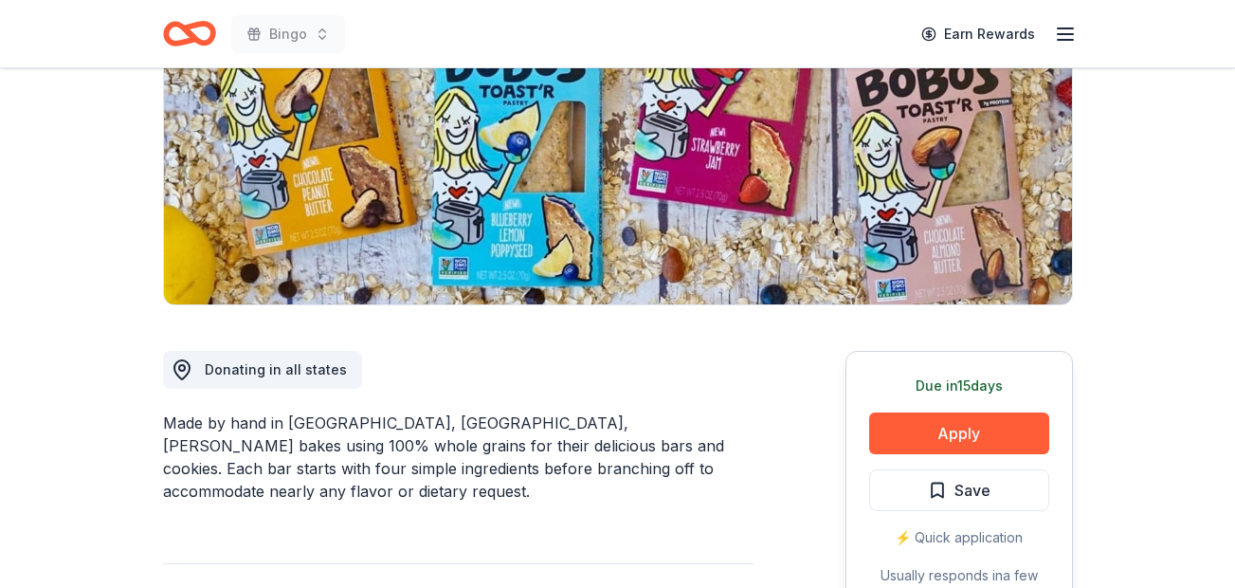
scroll to position [411, 0]
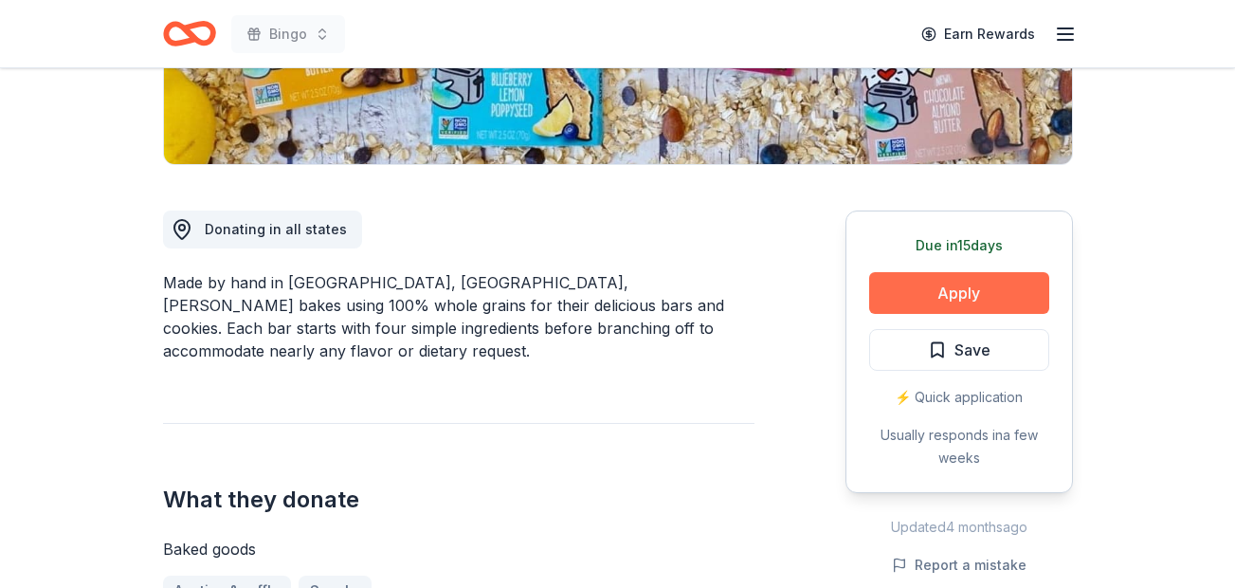
click at [968, 281] on button "Apply" at bounding box center [959, 293] width 180 height 42
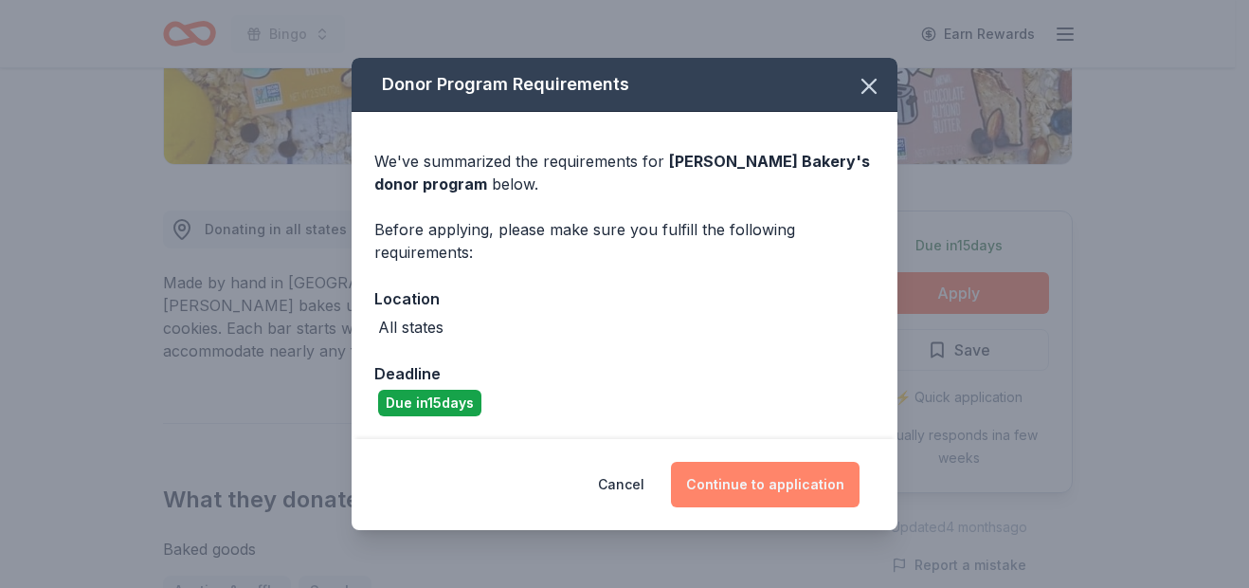
click at [780, 501] on button "Continue to application" at bounding box center [765, 485] width 189 height 46
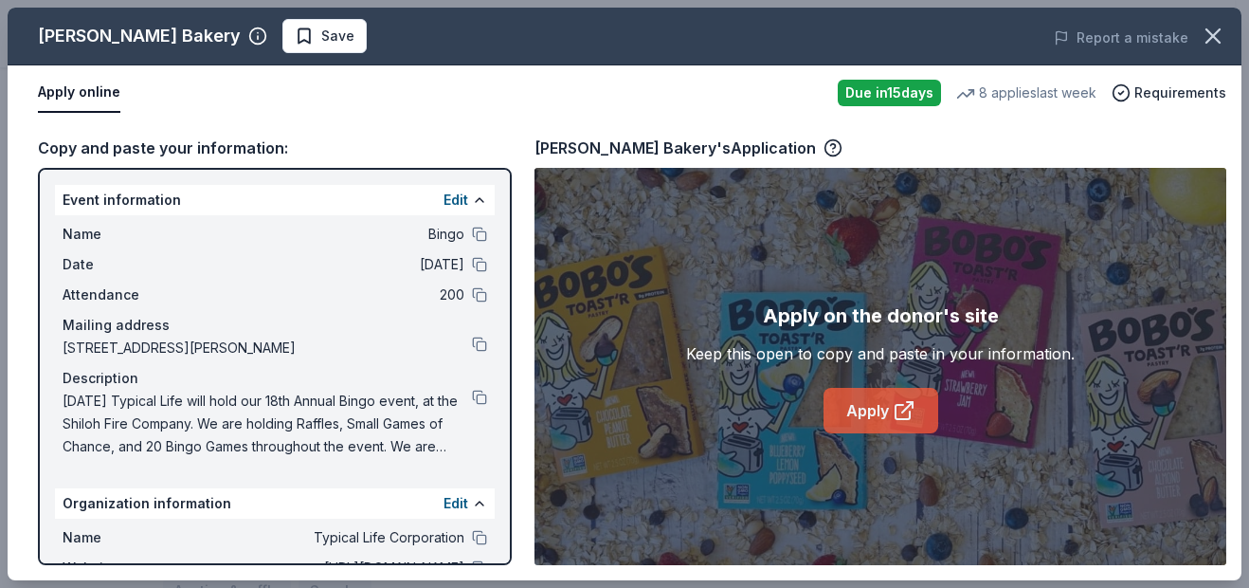
click at [854, 393] on link "Apply" at bounding box center [881, 411] width 115 height 46
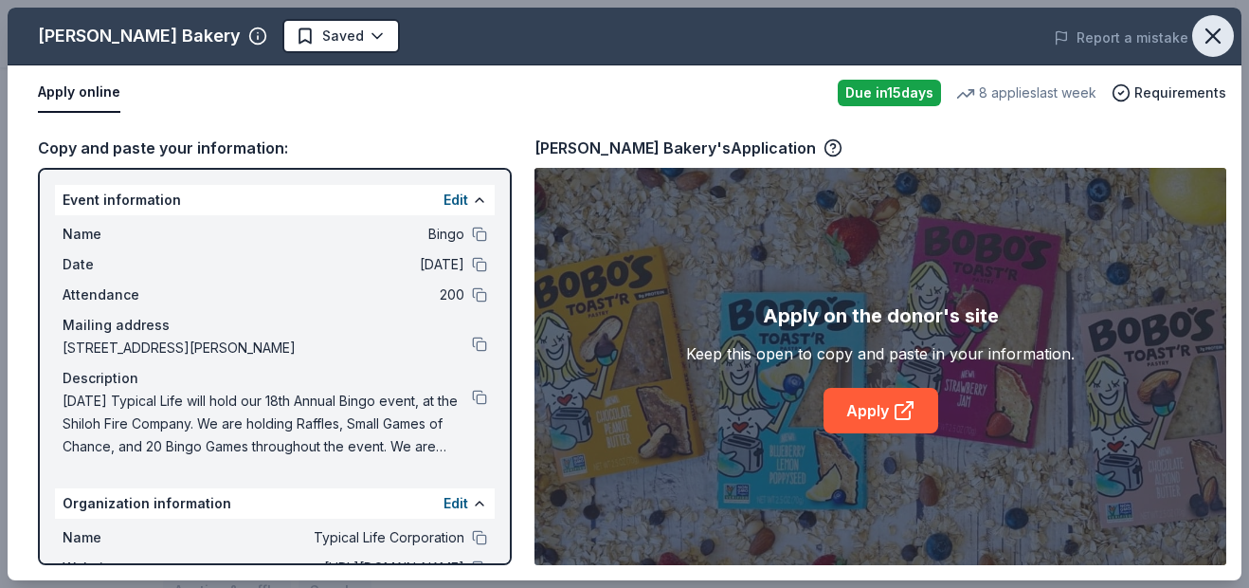
click at [1208, 43] on icon "button" at bounding box center [1213, 35] width 13 height 13
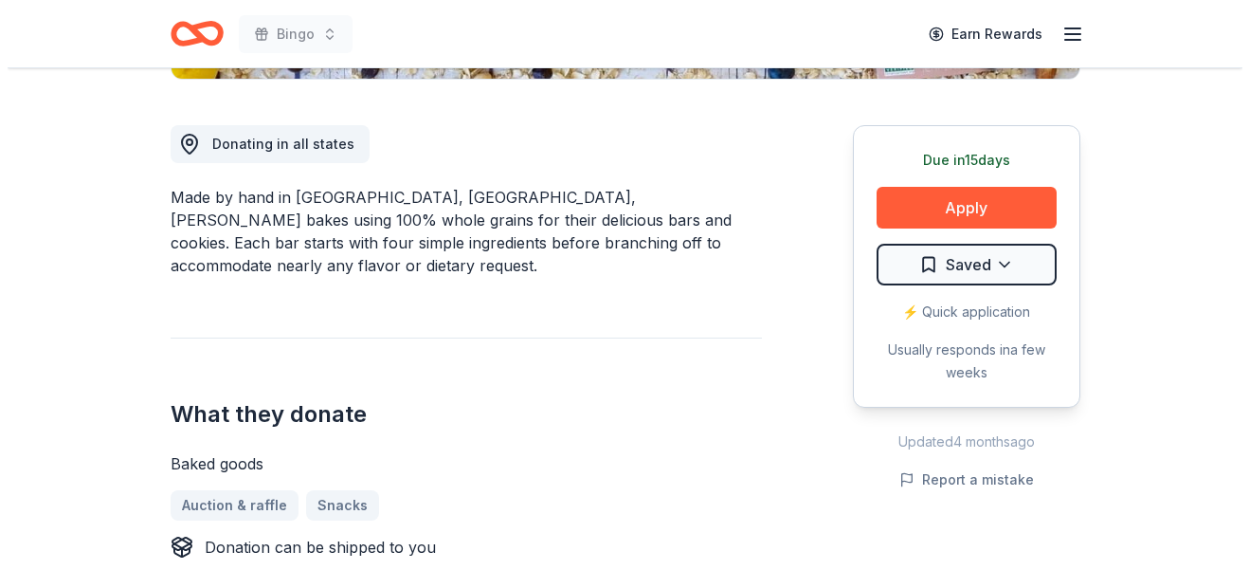
scroll to position [496, 0]
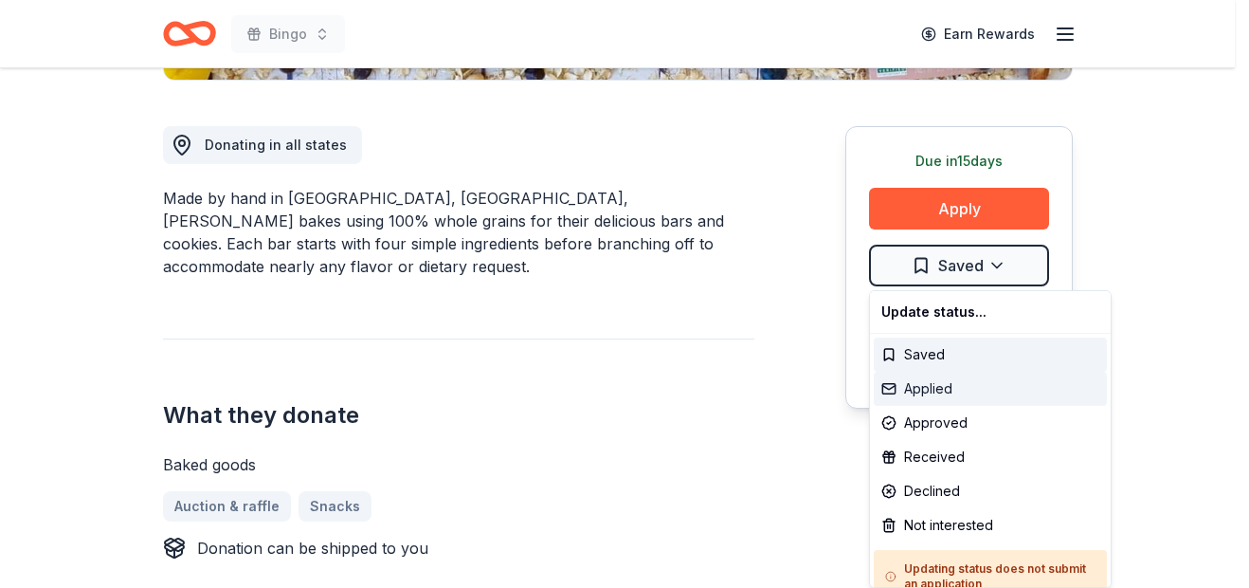
click at [946, 385] on div "Applied" at bounding box center [990, 389] width 233 height 34
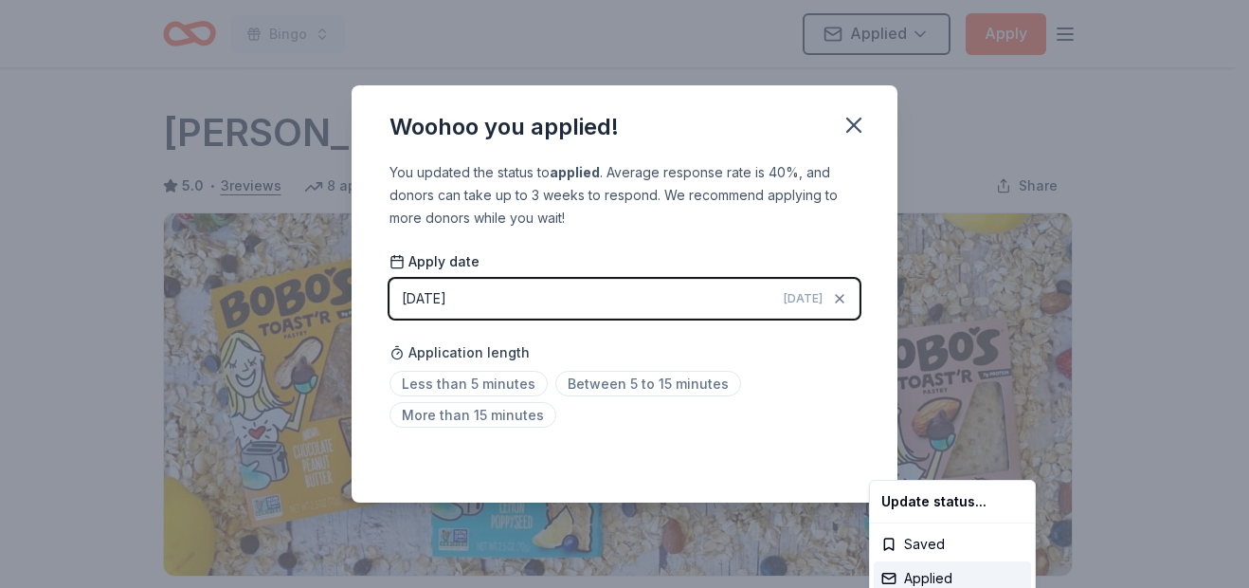
click at [855, 119] on html "Bingo Applied Apply Due in 15 days Share Bobo's Bakery 5.0 • 3 reviews 8 applie…" at bounding box center [624, 294] width 1249 height 588
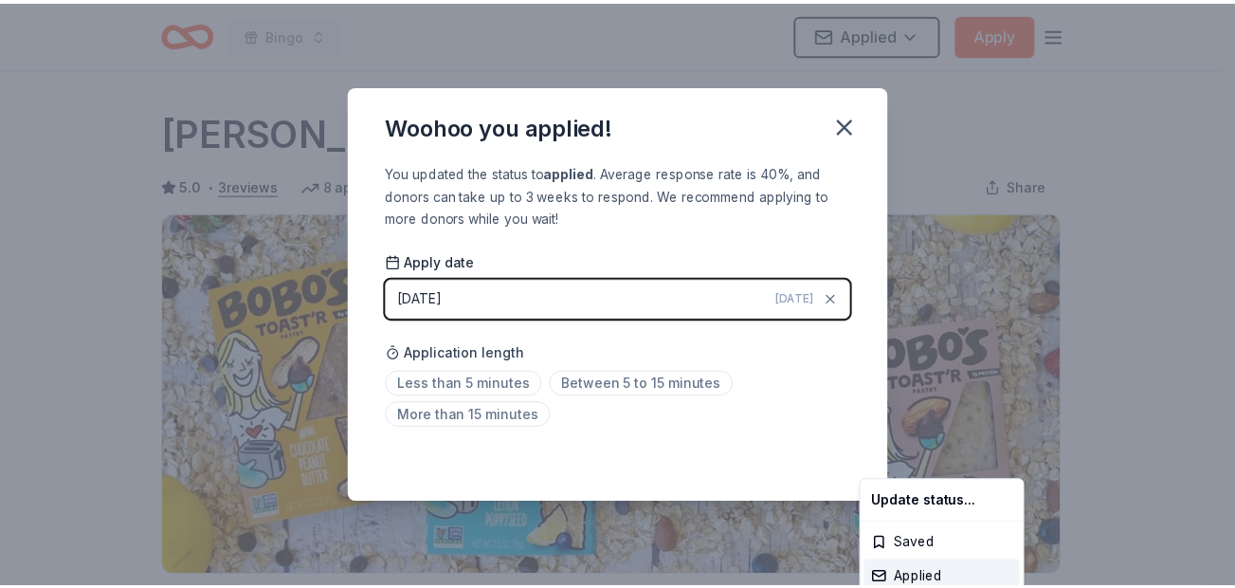
scroll to position [467, 0]
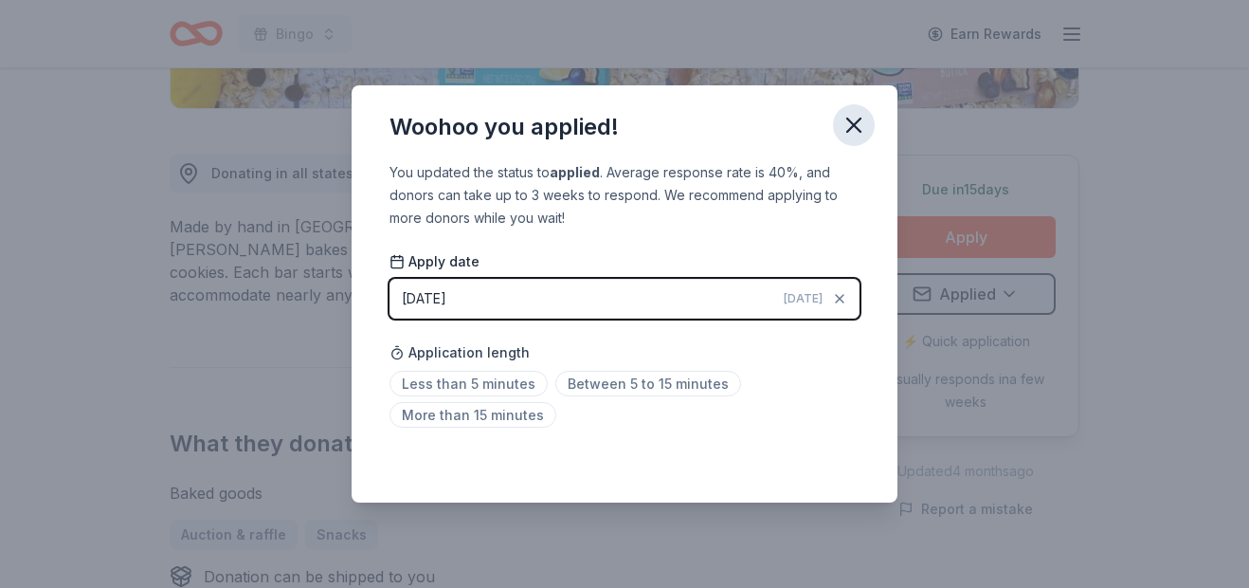
click at [848, 124] on icon "button" at bounding box center [854, 125] width 27 height 27
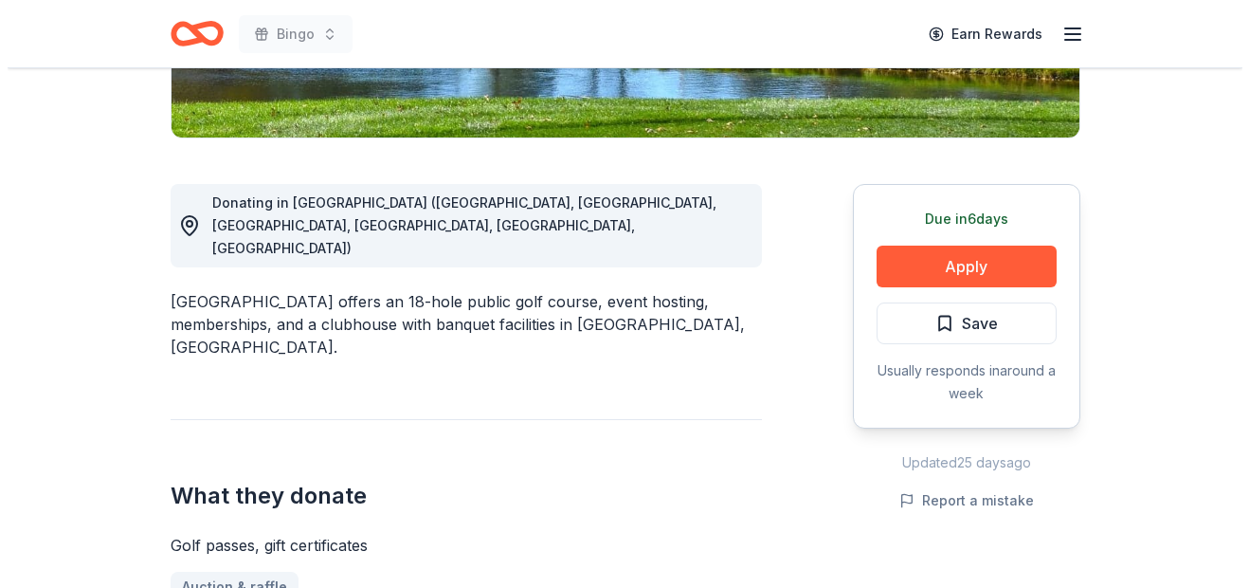
scroll to position [439, 0]
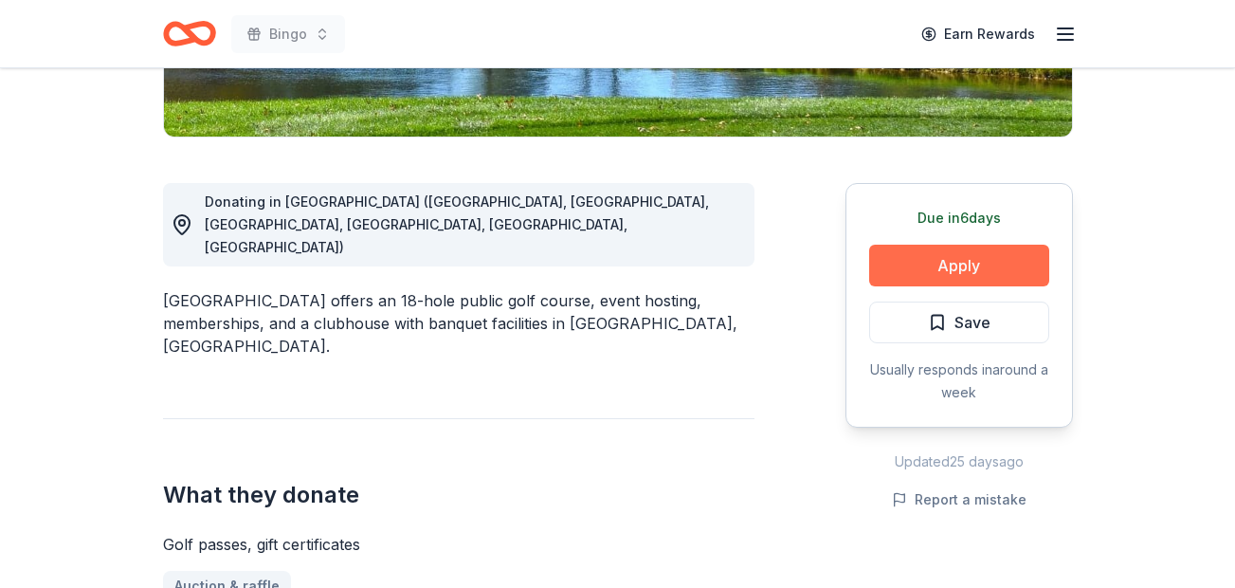
click at [929, 272] on button "Apply" at bounding box center [959, 266] width 180 height 42
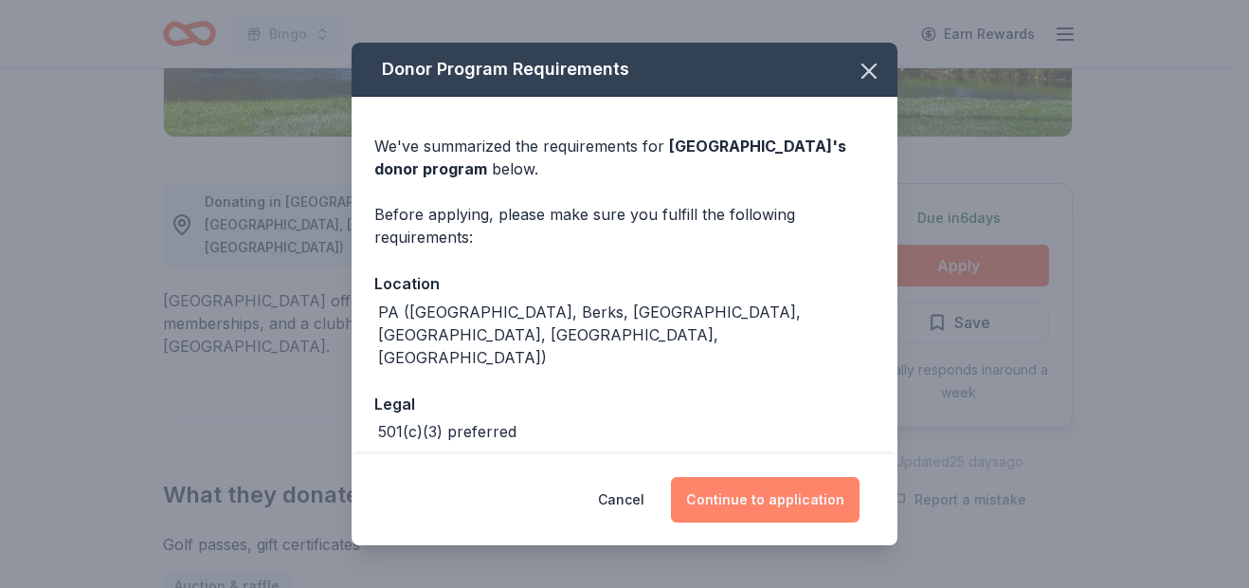
click at [714, 500] on button "Continue to application" at bounding box center [765, 500] width 189 height 46
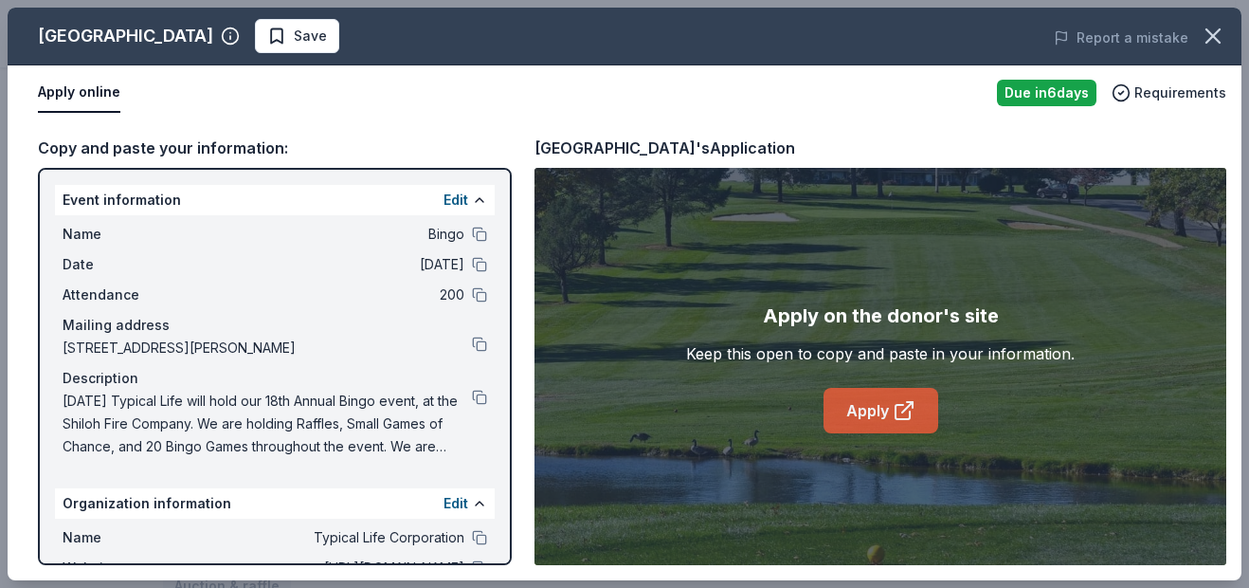
click at [901, 417] on icon at bounding box center [904, 410] width 23 height 23
click at [1219, 39] on icon "button" at bounding box center [1213, 36] width 27 height 27
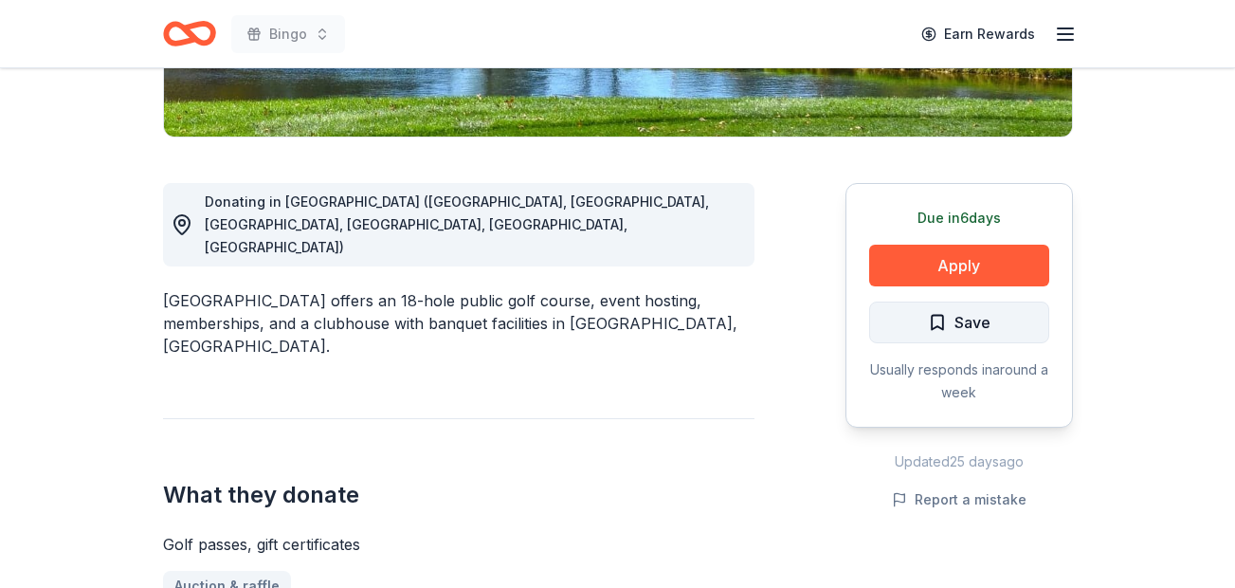
click at [1024, 303] on button "Save" at bounding box center [959, 322] width 180 height 42
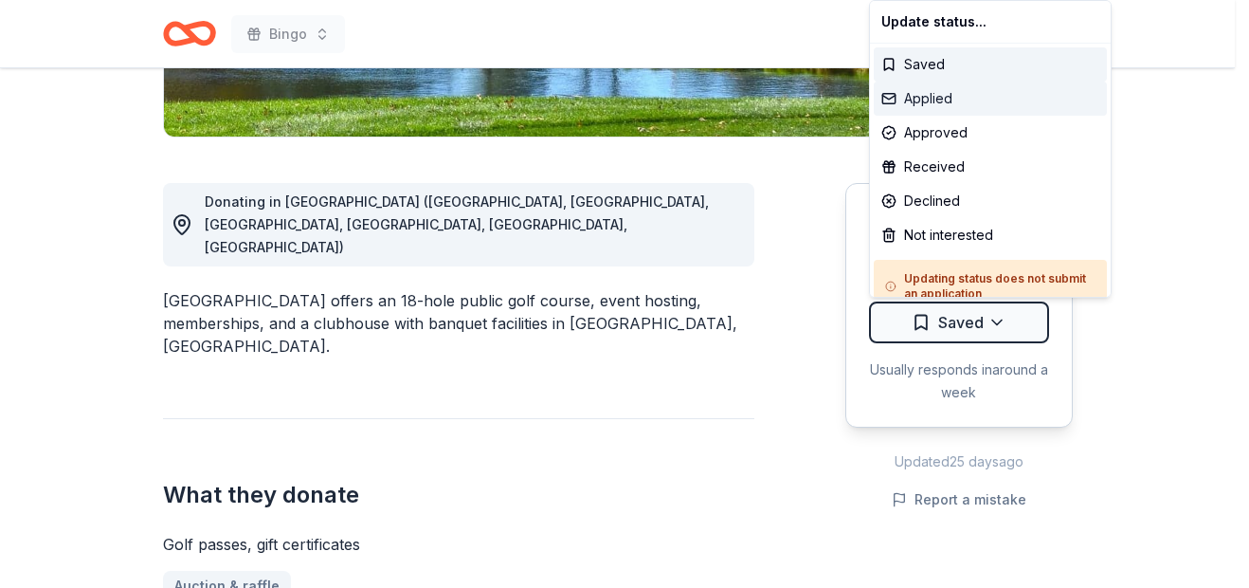
click at [962, 98] on div "Applied" at bounding box center [990, 99] width 233 height 34
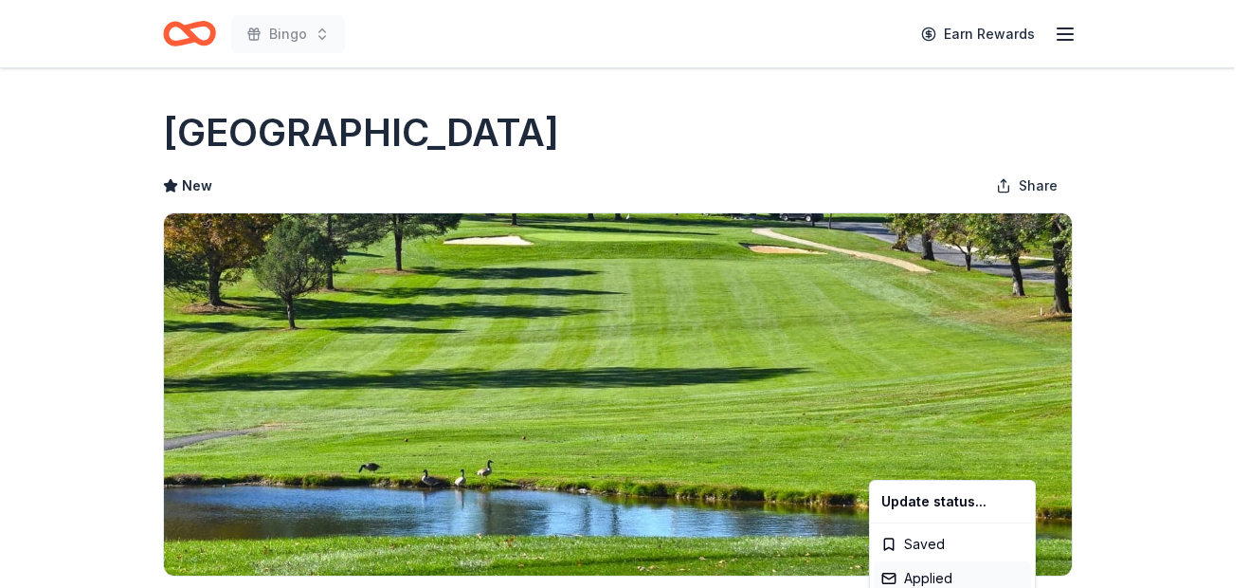
scroll to position [0, 0]
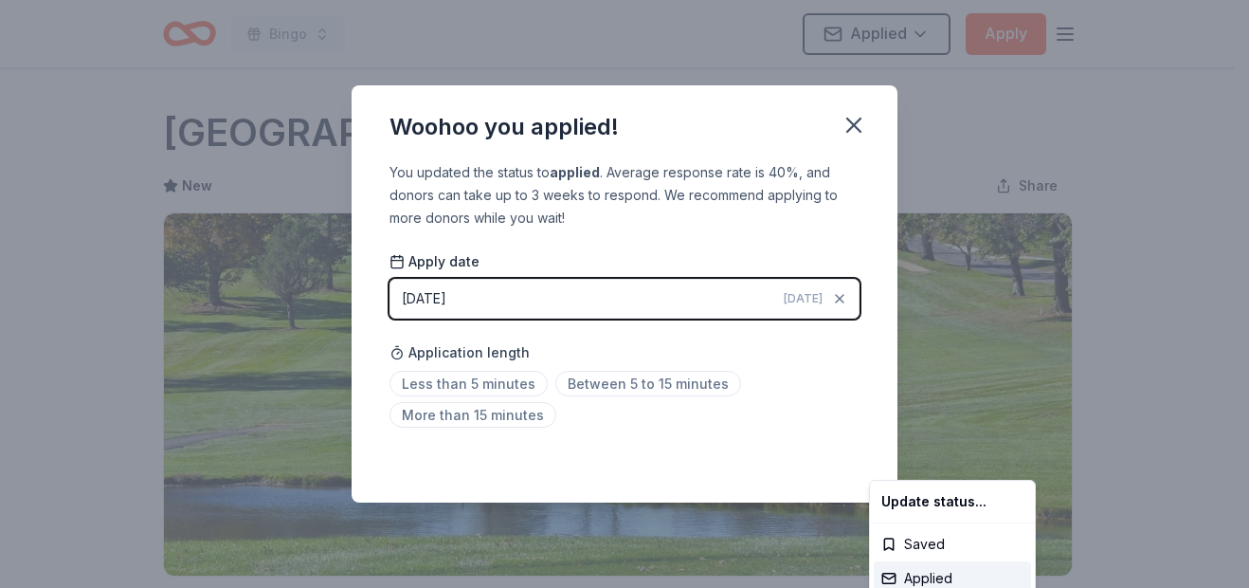
click at [867, 123] on html "Bingo Applied Apply Due in 6 days Share Lebanon Valley Golf Course New Share Do…" at bounding box center [624, 294] width 1249 height 588
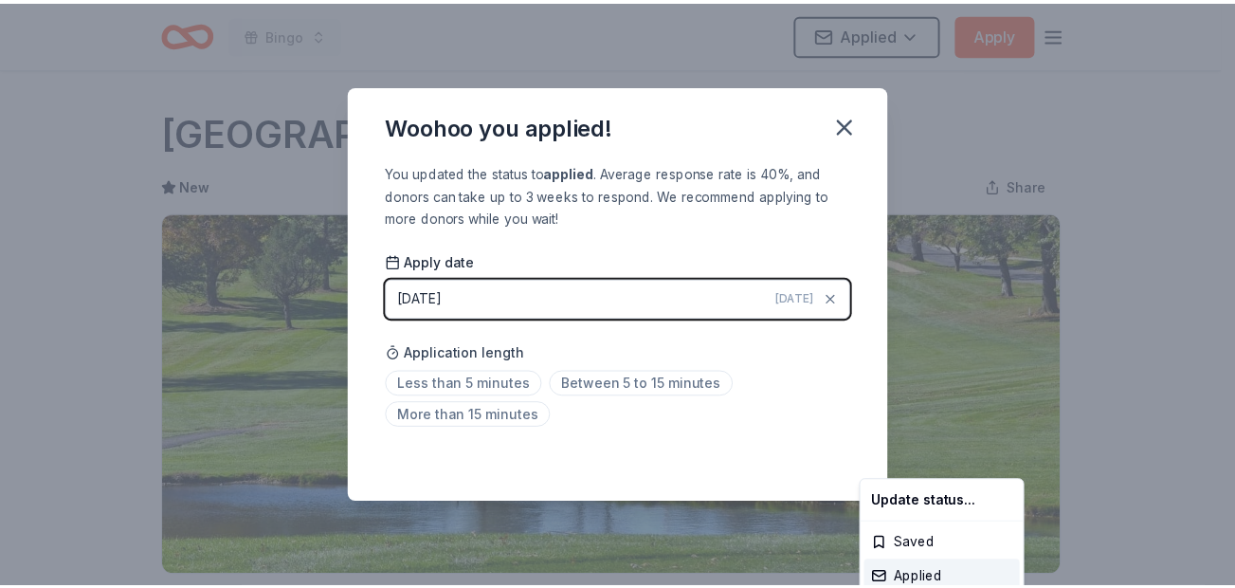
scroll to position [467, 0]
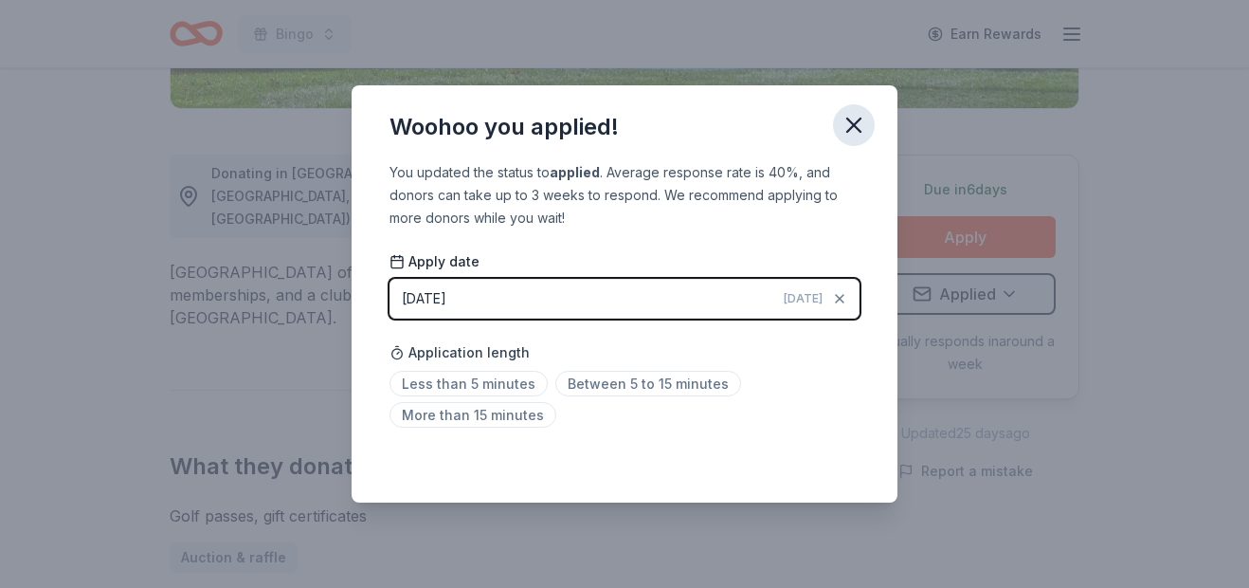
click at [861, 123] on icon "button" at bounding box center [854, 125] width 27 height 27
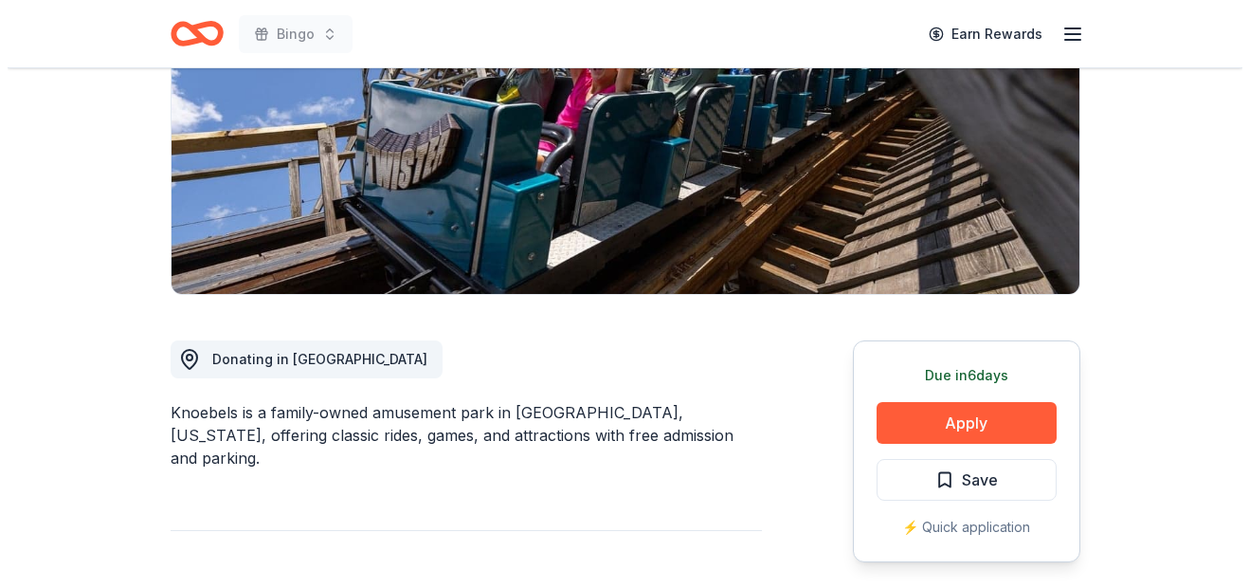
scroll to position [461, 0]
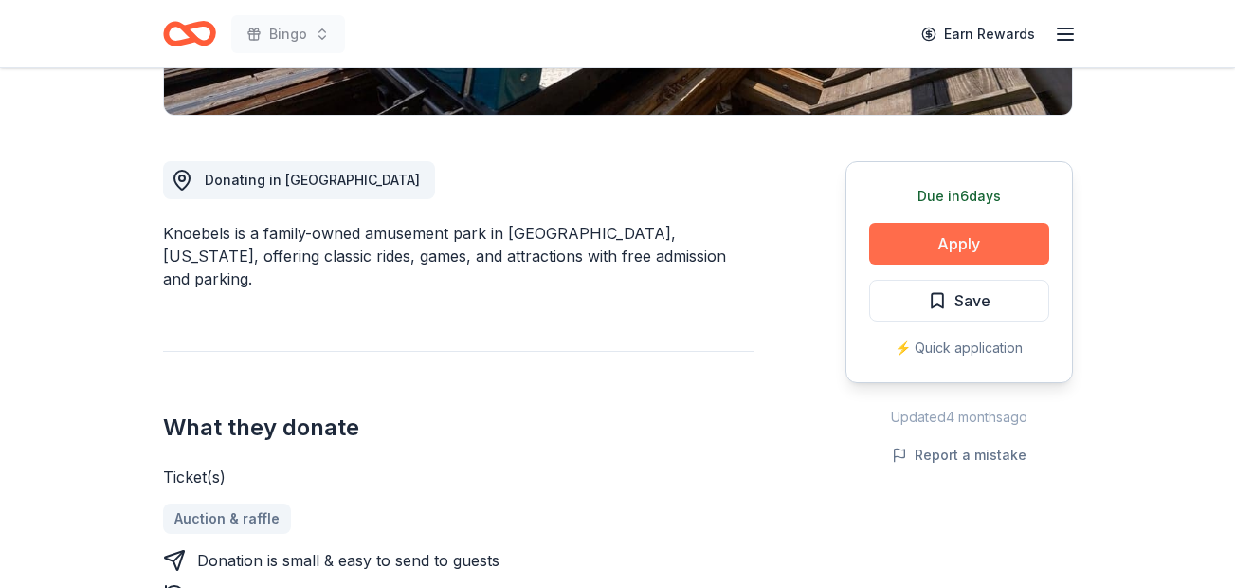
click at [921, 228] on button "Apply" at bounding box center [959, 244] width 180 height 42
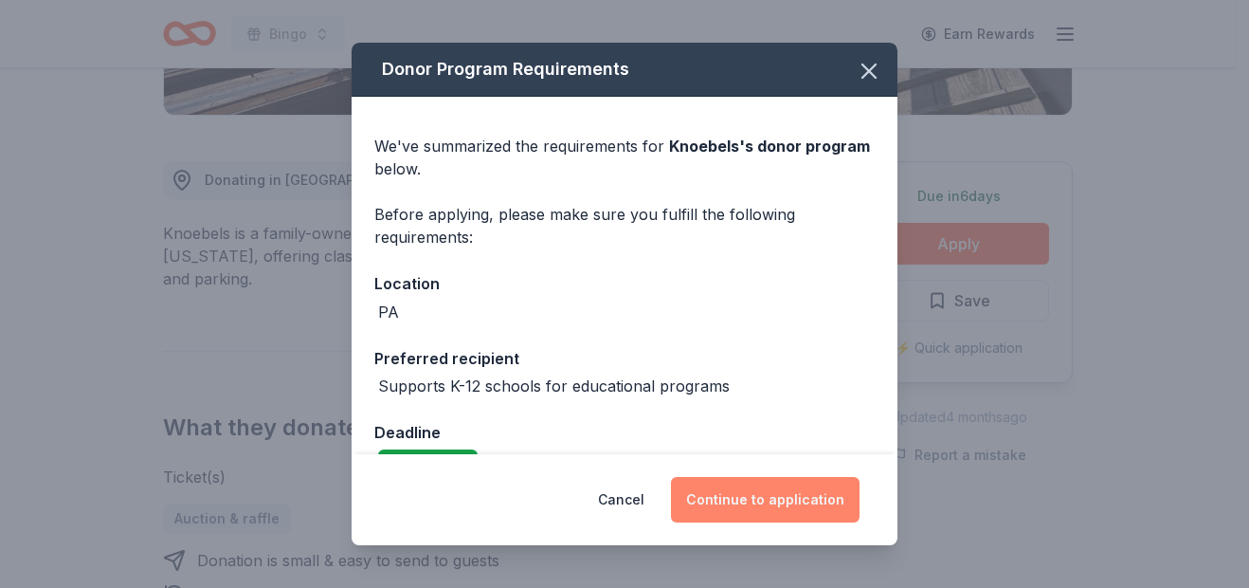
drag, startPoint x: 699, startPoint y: 490, endPoint x: 709, endPoint y: 509, distance: 21.6
click at [709, 509] on button "Continue to application" at bounding box center [765, 500] width 189 height 46
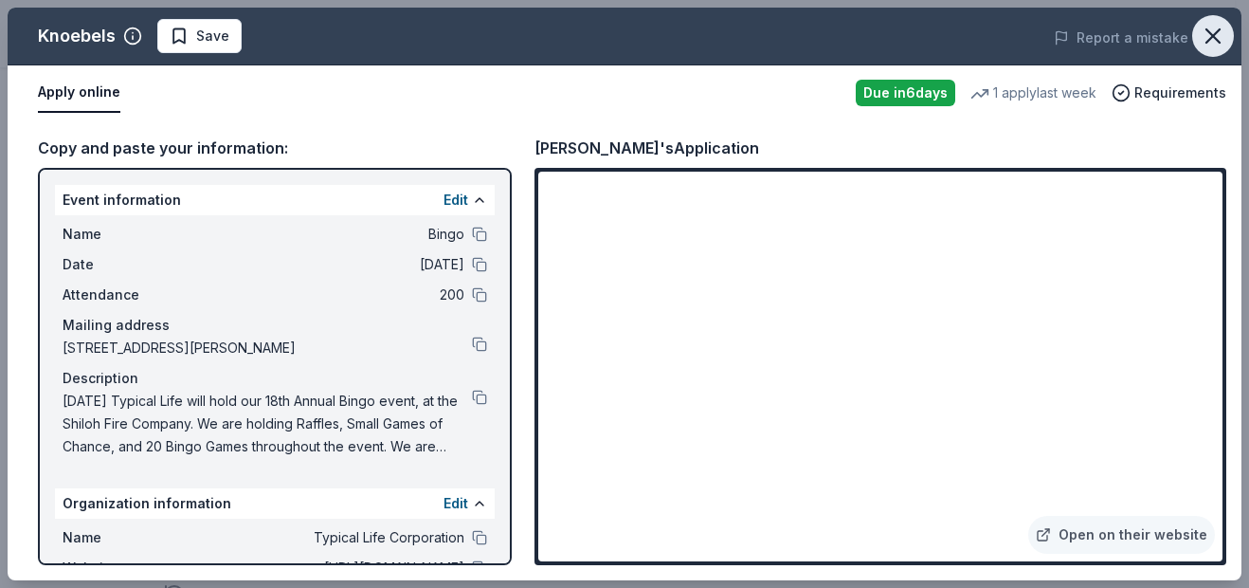
click at [1215, 36] on icon "button" at bounding box center [1213, 36] width 27 height 27
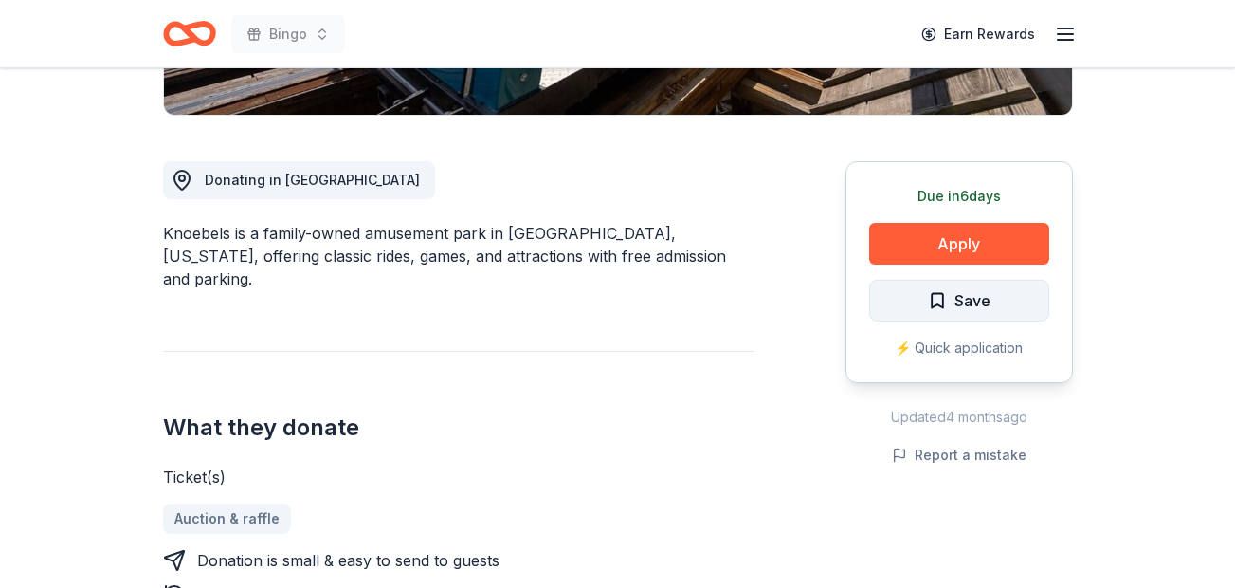
click at [963, 294] on span "Save" at bounding box center [973, 300] width 36 height 25
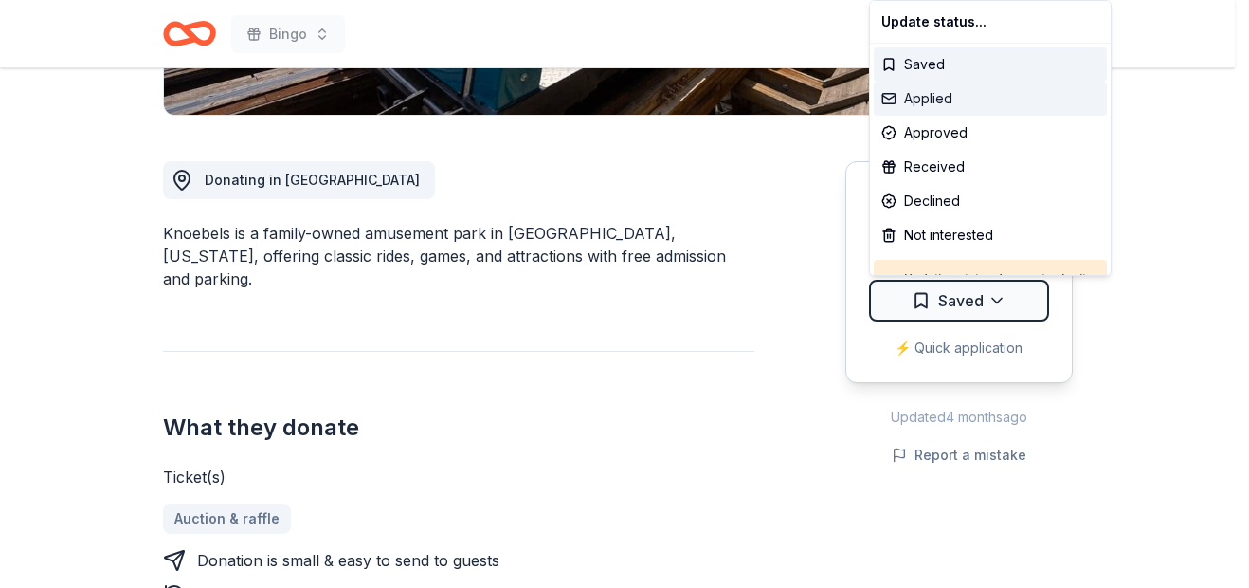
click at [930, 103] on div "Applied" at bounding box center [990, 99] width 233 height 34
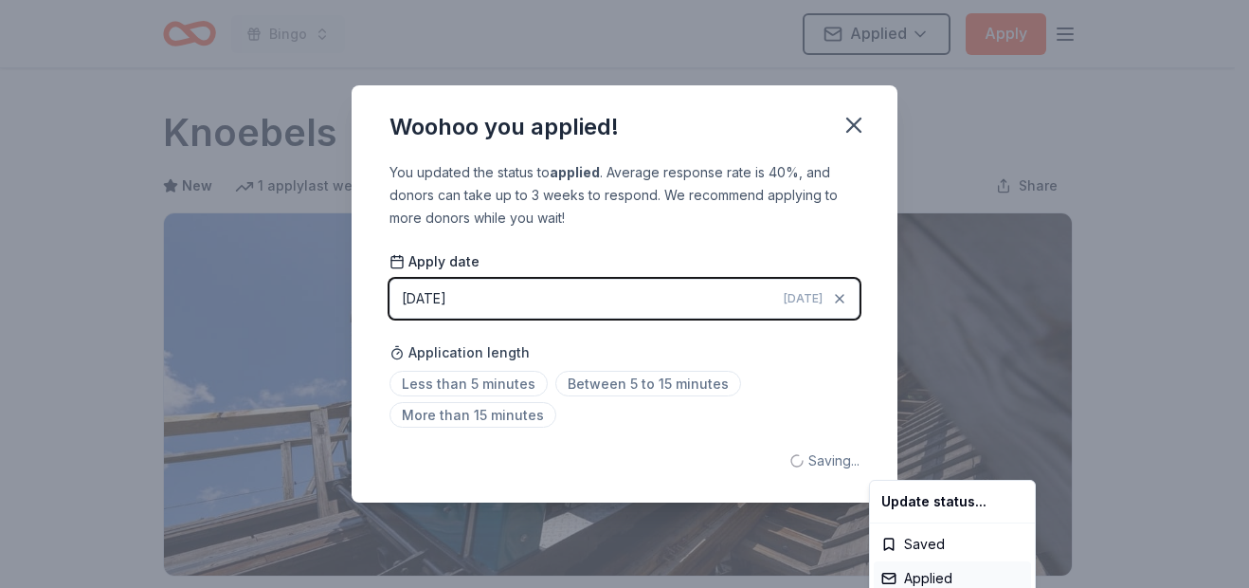
scroll to position [0, 0]
click at [849, 126] on html "Bingo Applied Apply Due [DATE] Share Knoebels New 1 apply last week 5% approval…" at bounding box center [624, 294] width 1249 height 588
